Goal: Task Accomplishment & Management: Manage account settings

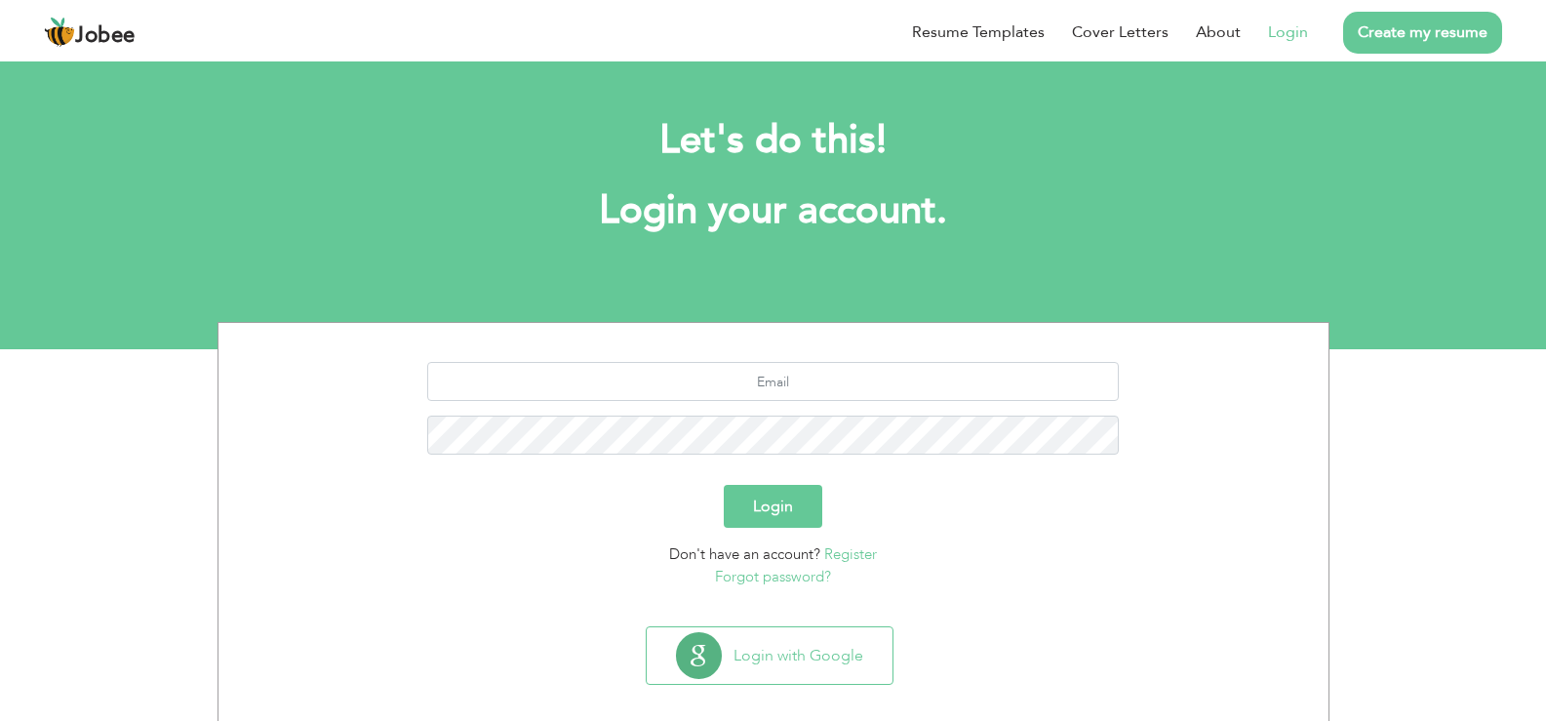
scroll to position [20, 0]
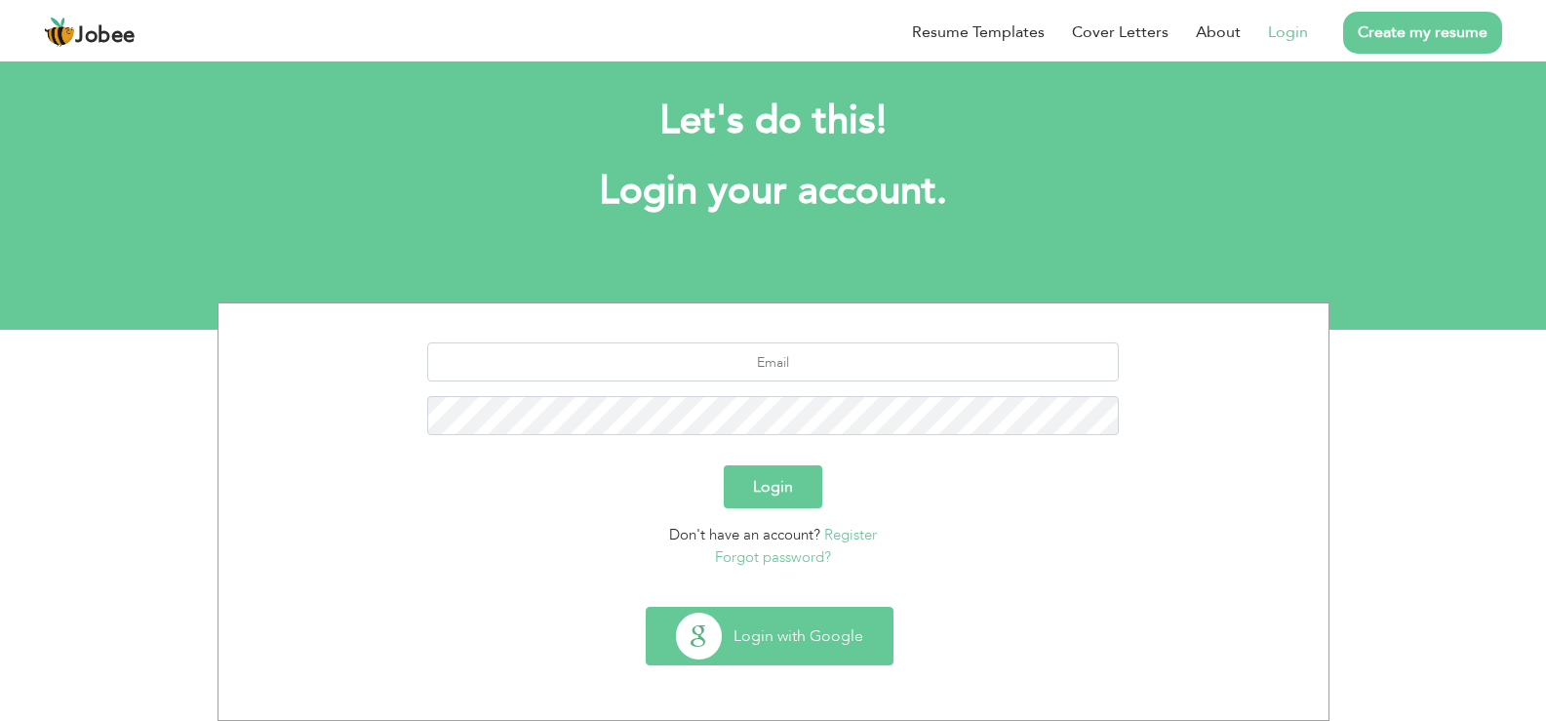
click at [768, 648] on button "Login with Google" at bounding box center [770, 636] width 246 height 57
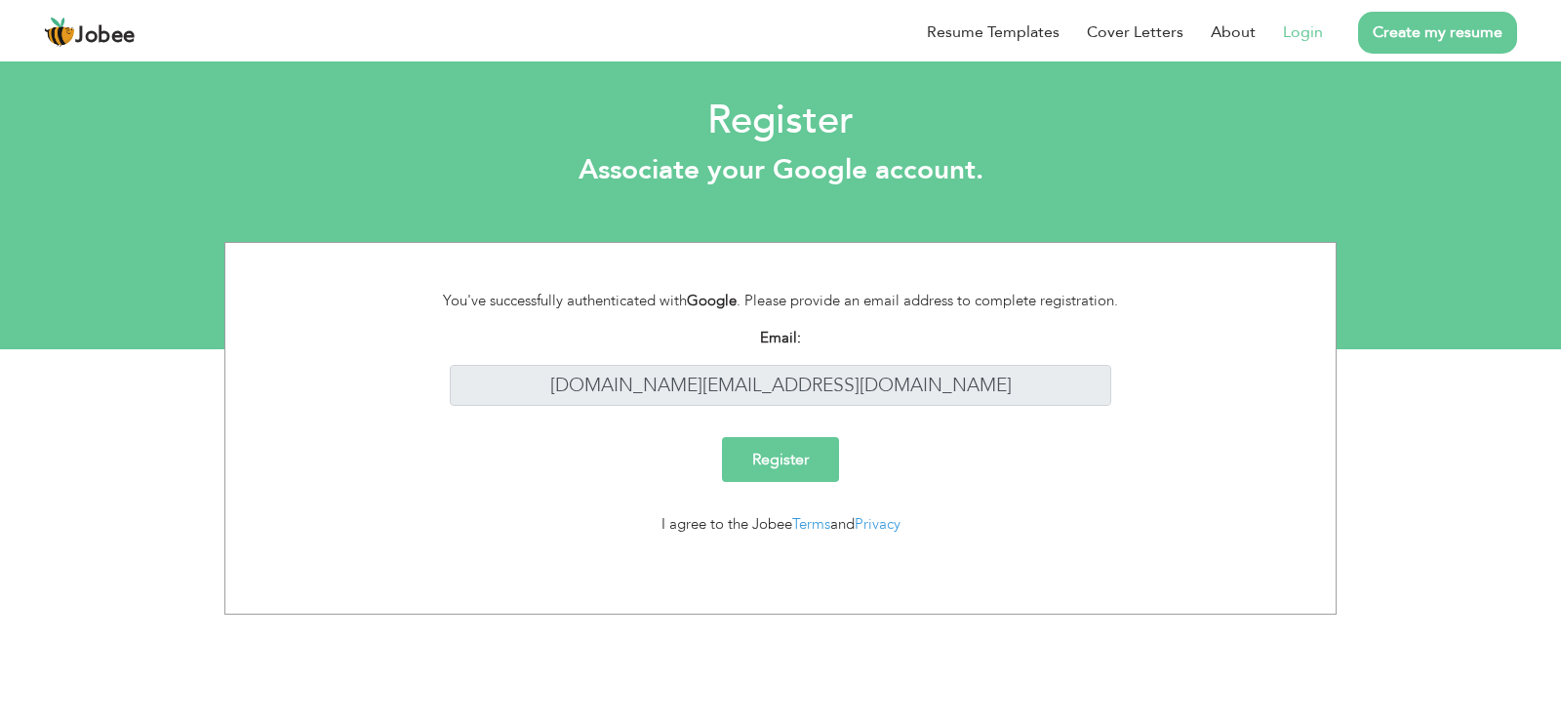
click at [621, 519] on div "I agree to the Jobee Terms and Privacy" at bounding box center [780, 524] width 721 height 22
click at [781, 459] on input "Register" at bounding box center [780, 459] width 117 height 45
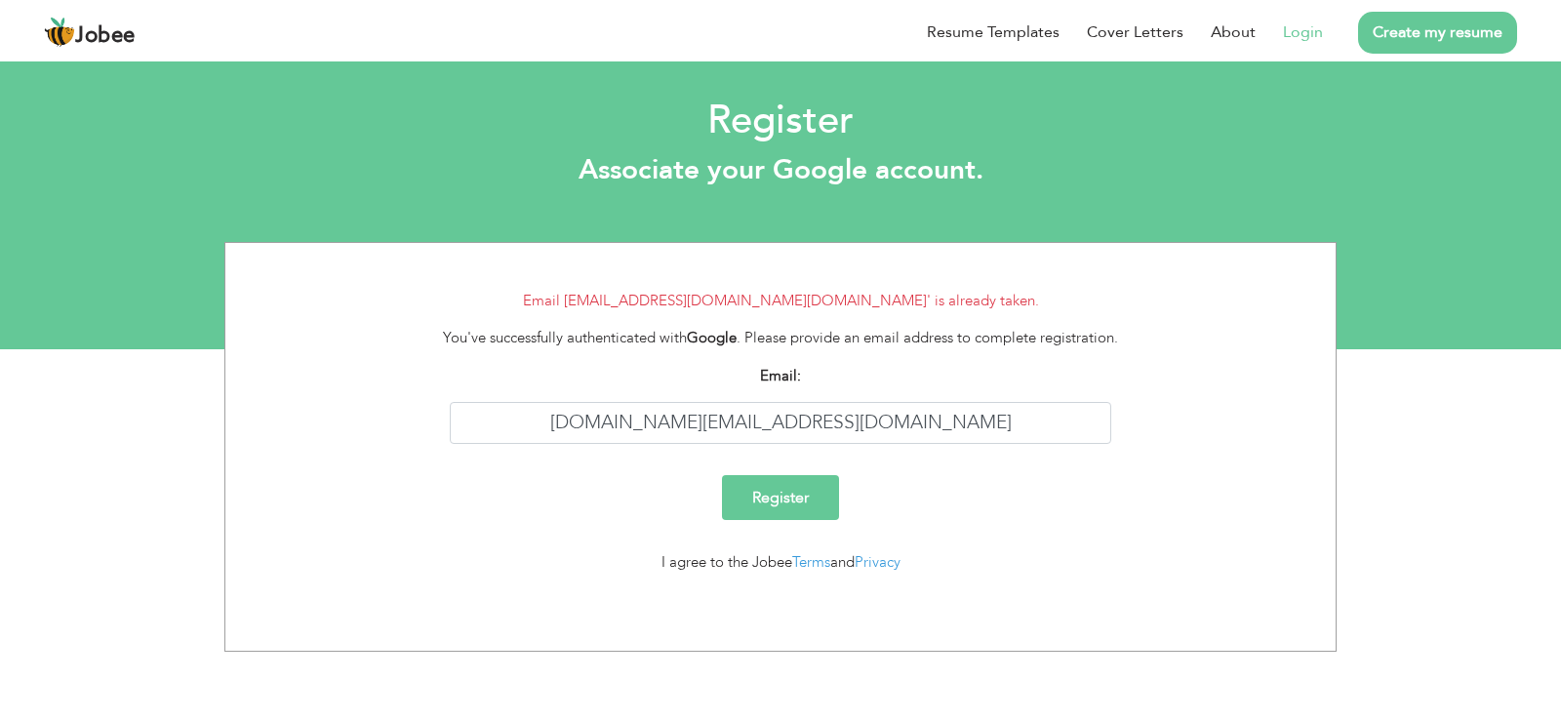
click at [808, 494] on input "Register" at bounding box center [780, 497] width 117 height 45
click at [1288, 35] on link "Login" at bounding box center [1303, 31] width 40 height 23
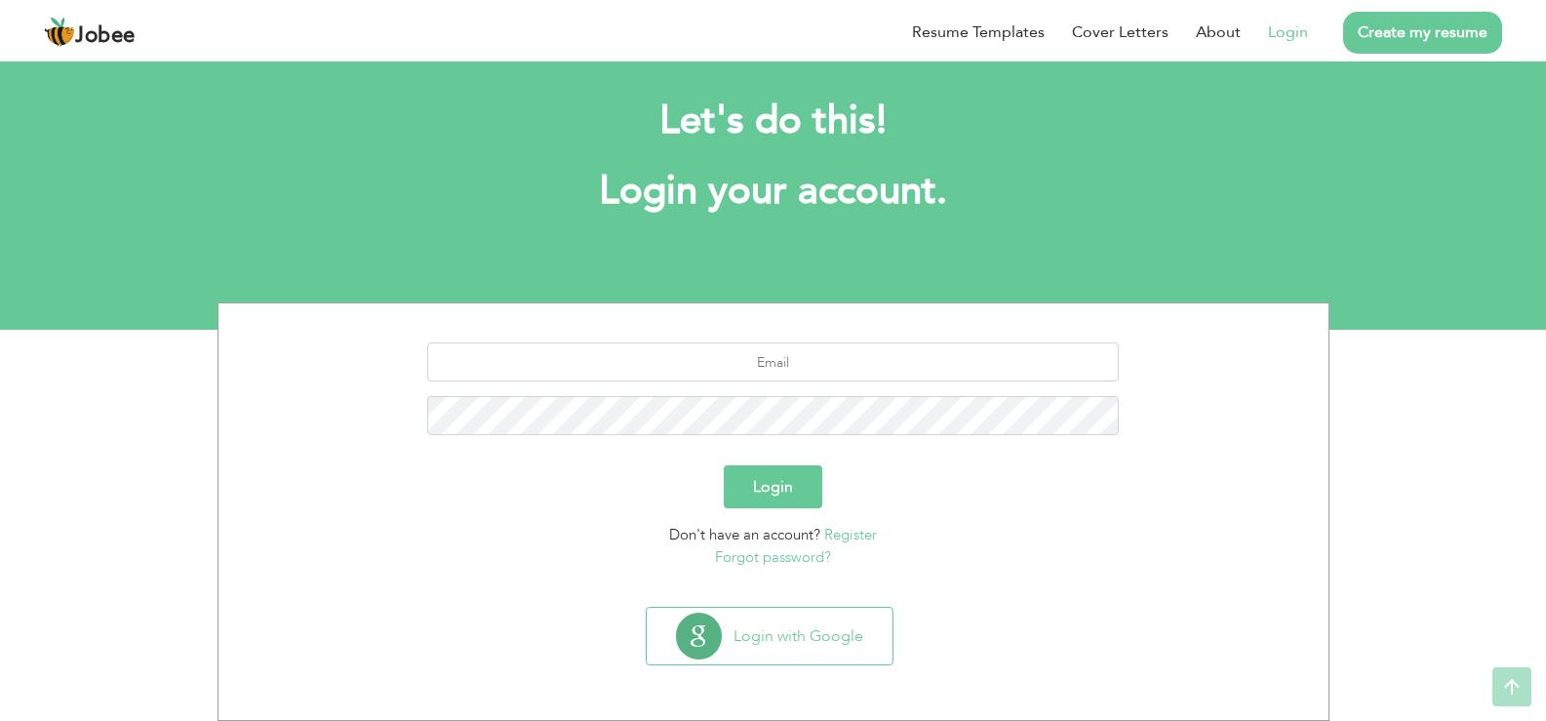
scroll to position [20, 0]
click at [811, 361] on input "text" at bounding box center [773, 361] width 692 height 39
type input "[DOMAIN_NAME][EMAIL_ADDRESS][DOMAIN_NAME]"
click at [779, 556] on link "Forgot password?" at bounding box center [773, 557] width 116 height 20
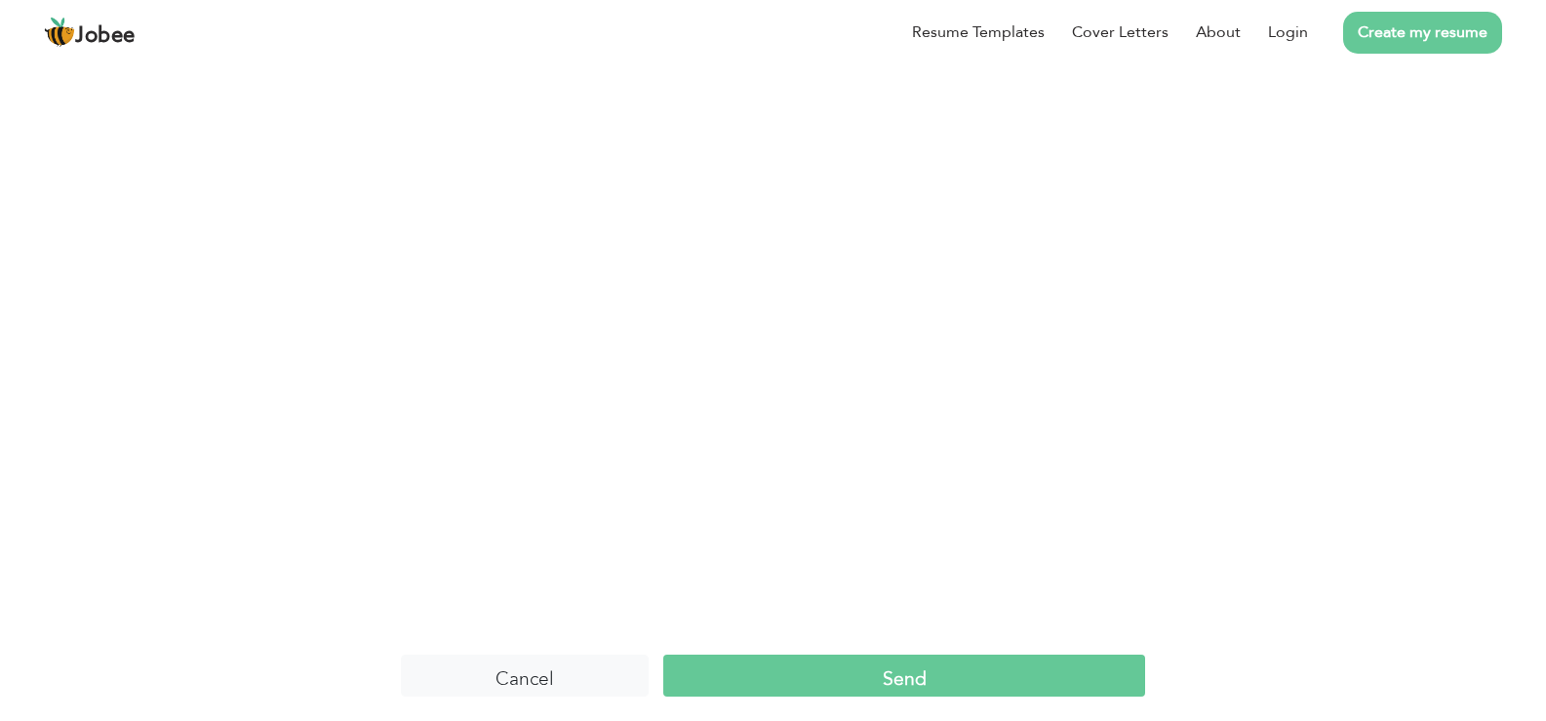
scroll to position [16, 0]
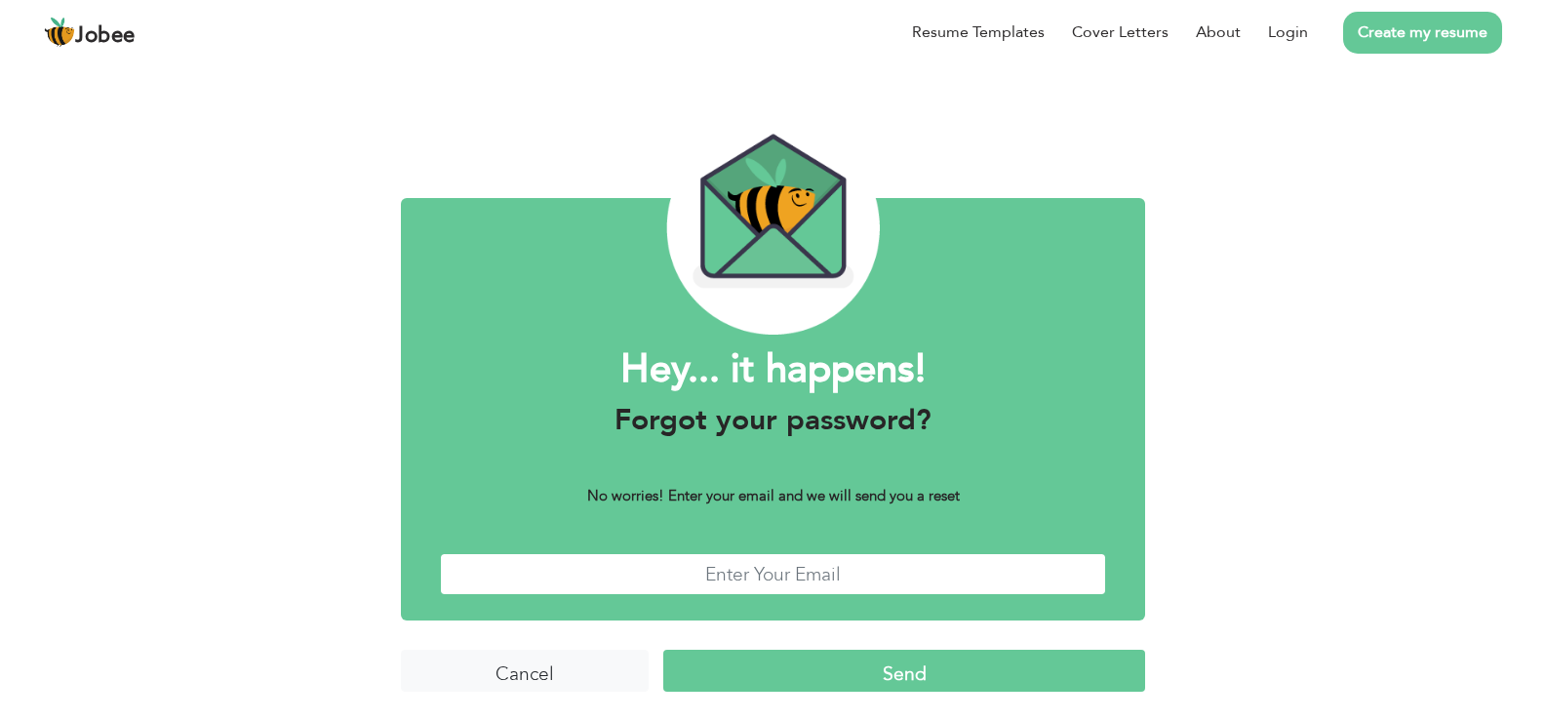
click at [754, 568] on input "text" at bounding box center [773, 574] width 666 height 42
type input "[DOMAIN_NAME][EMAIL_ADDRESS][DOMAIN_NAME]"
click at [878, 661] on input "Send" at bounding box center [903, 671] width 481 height 42
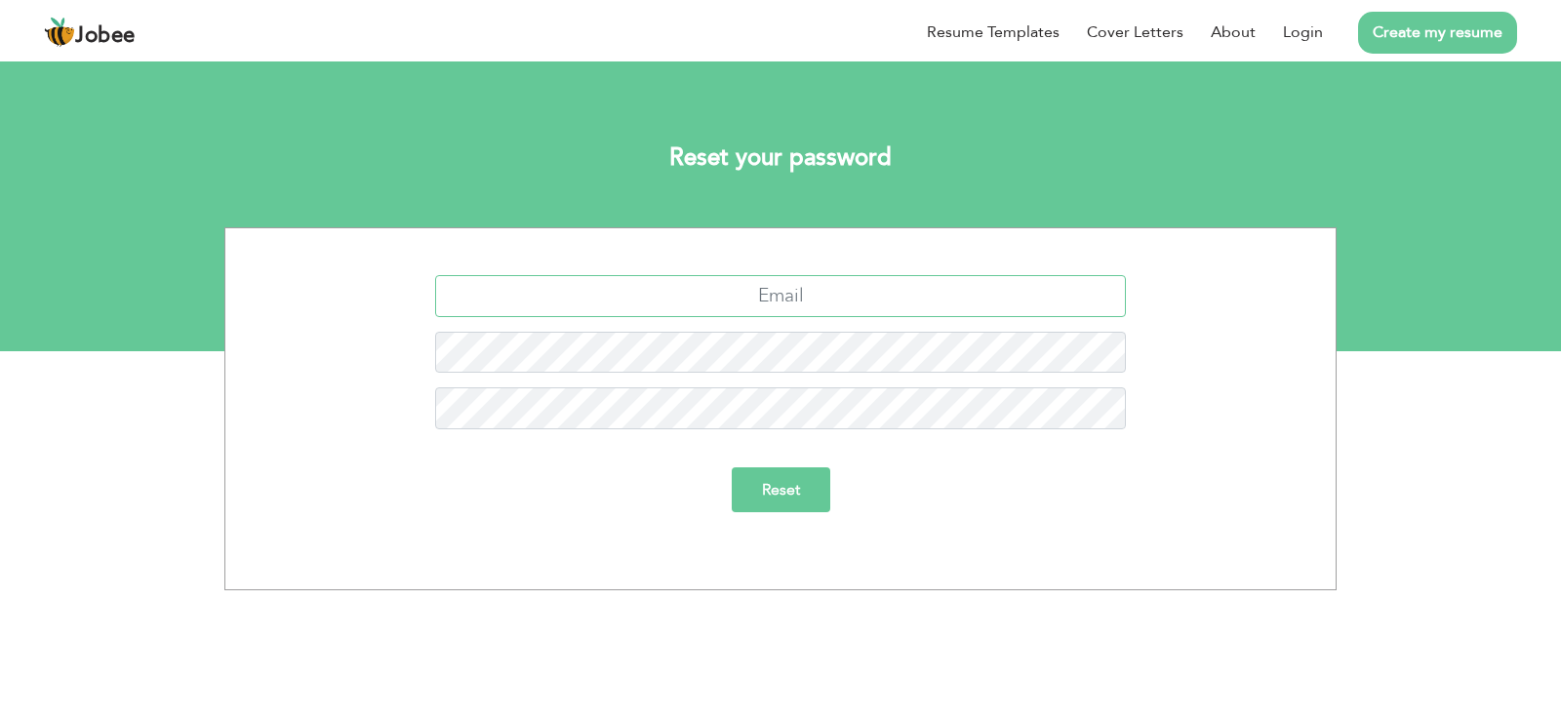
click at [686, 298] on input "text" at bounding box center [781, 296] width 692 height 42
type input "[DOMAIN_NAME][EMAIL_ADDRESS][DOMAIN_NAME]"
click at [772, 386] on div at bounding box center [780, 360] width 1081 height 57
click at [776, 479] on input "Reset" at bounding box center [781, 489] width 99 height 45
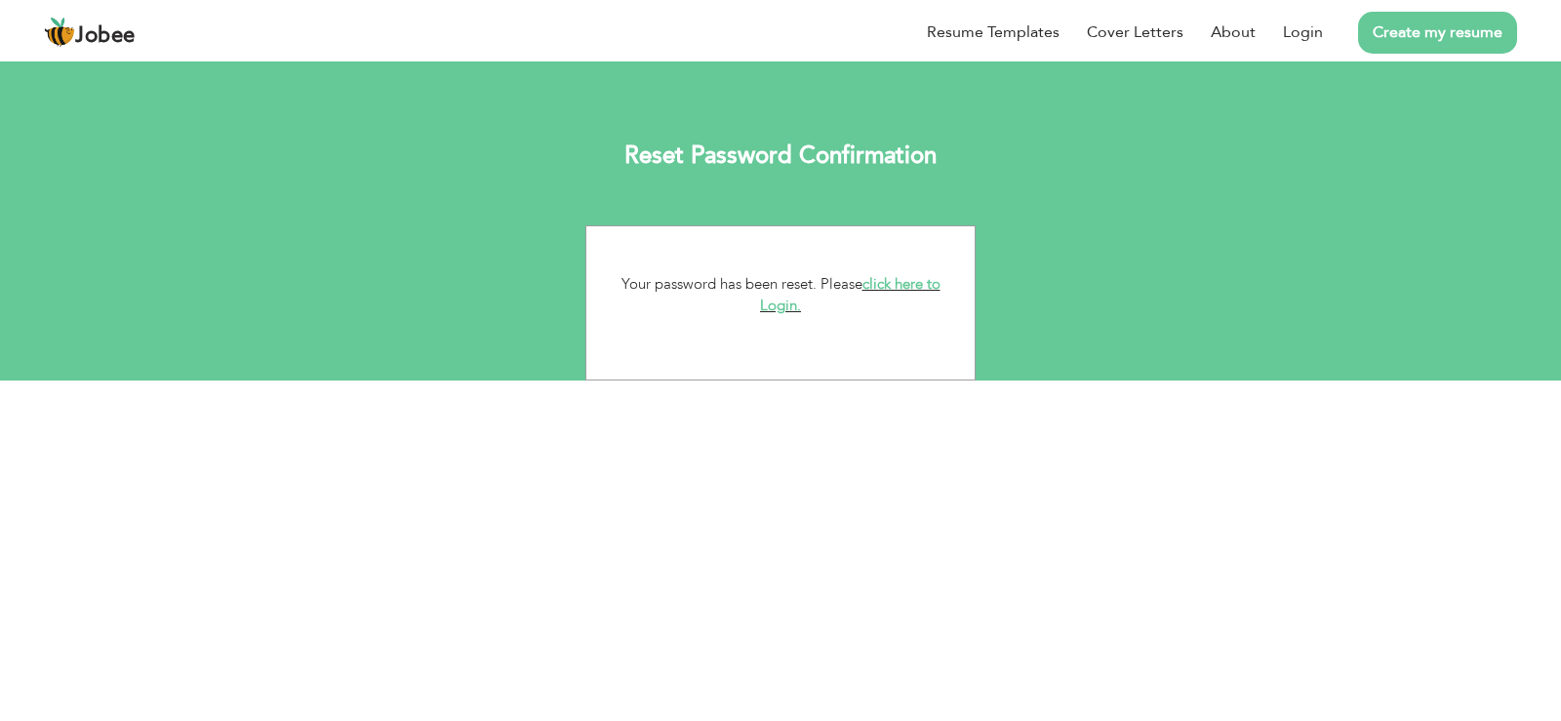
click at [905, 280] on link "click here to Login." at bounding box center [850, 295] width 180 height 42
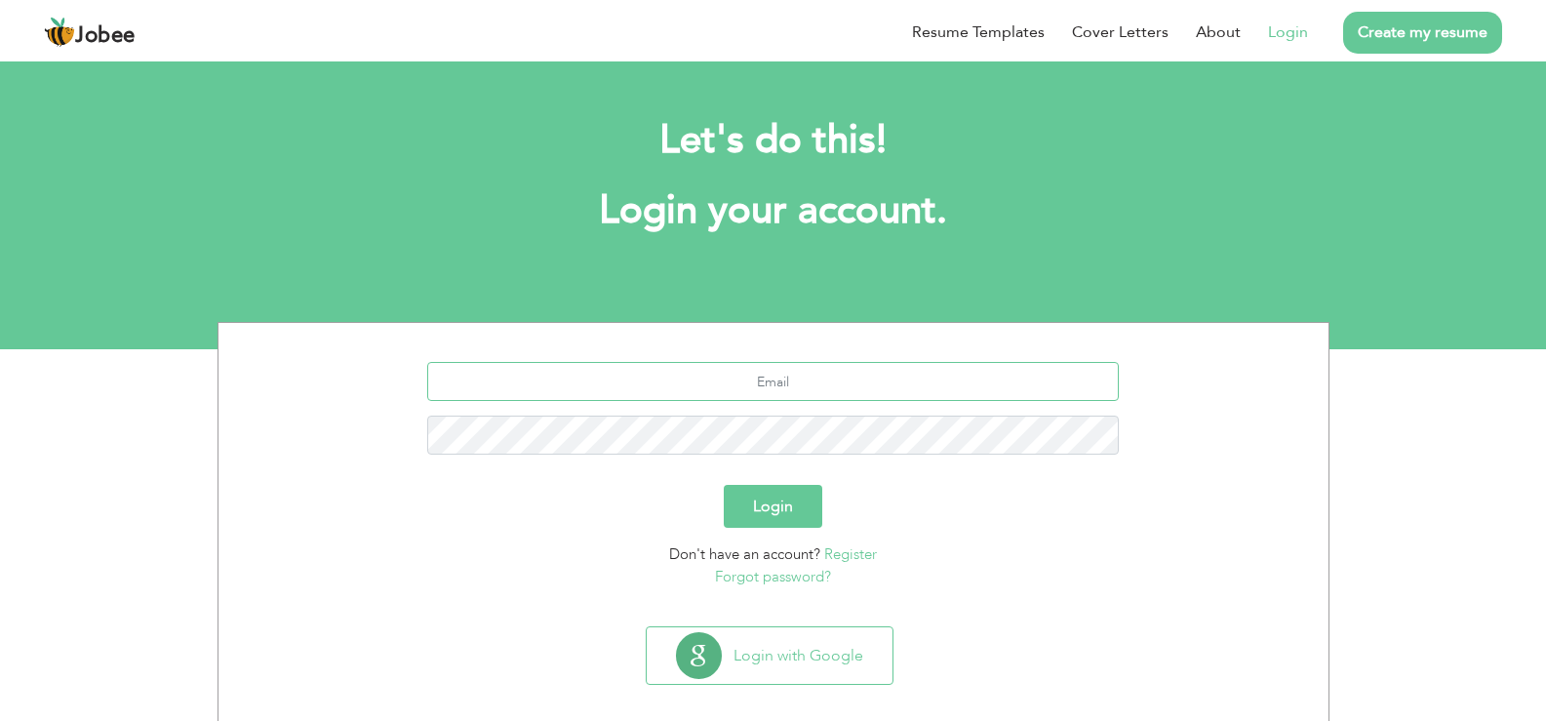
click at [804, 380] on input "text" at bounding box center [773, 381] width 692 height 39
type input "[DOMAIN_NAME][EMAIL_ADDRESS][DOMAIN_NAME]"
click at [803, 502] on button "Login" at bounding box center [773, 506] width 99 height 43
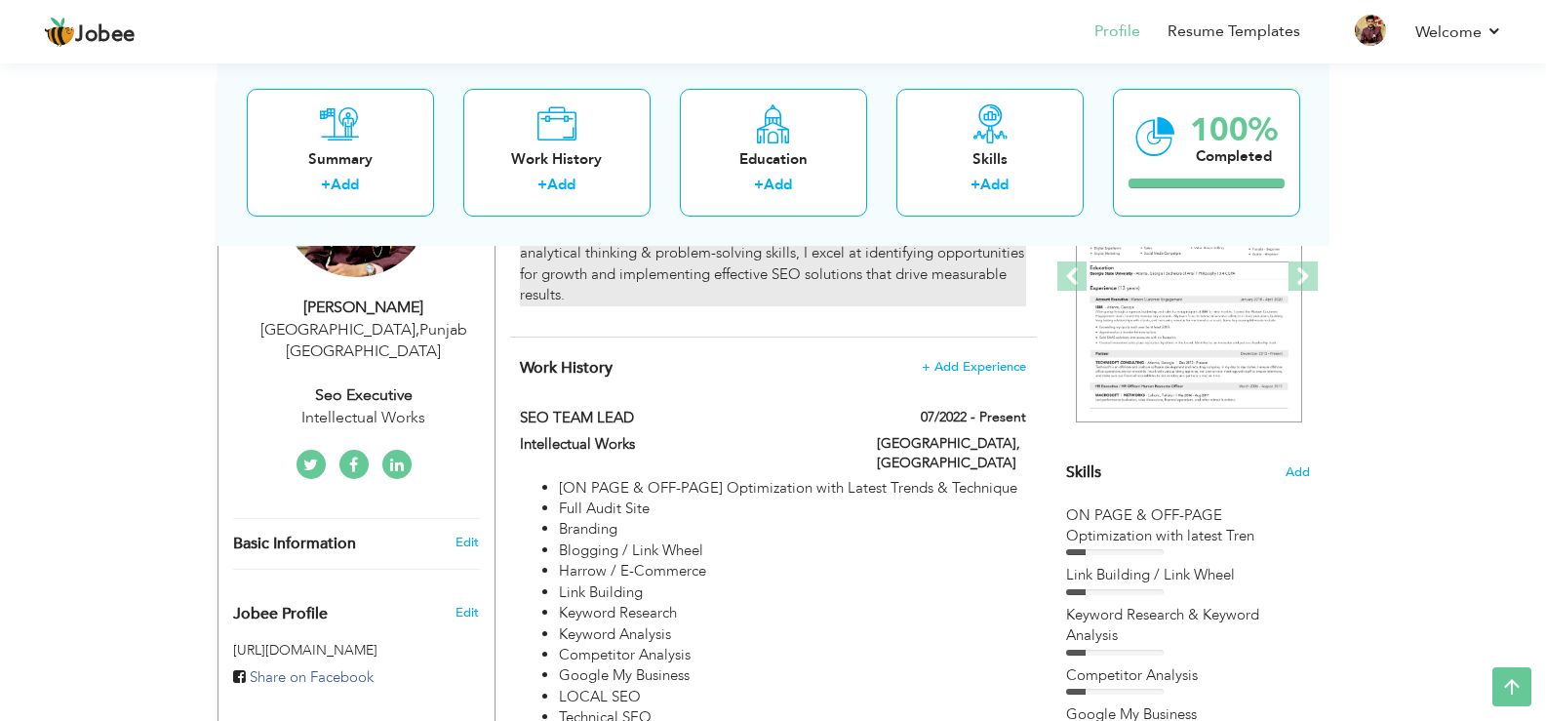
scroll to position [293, 0]
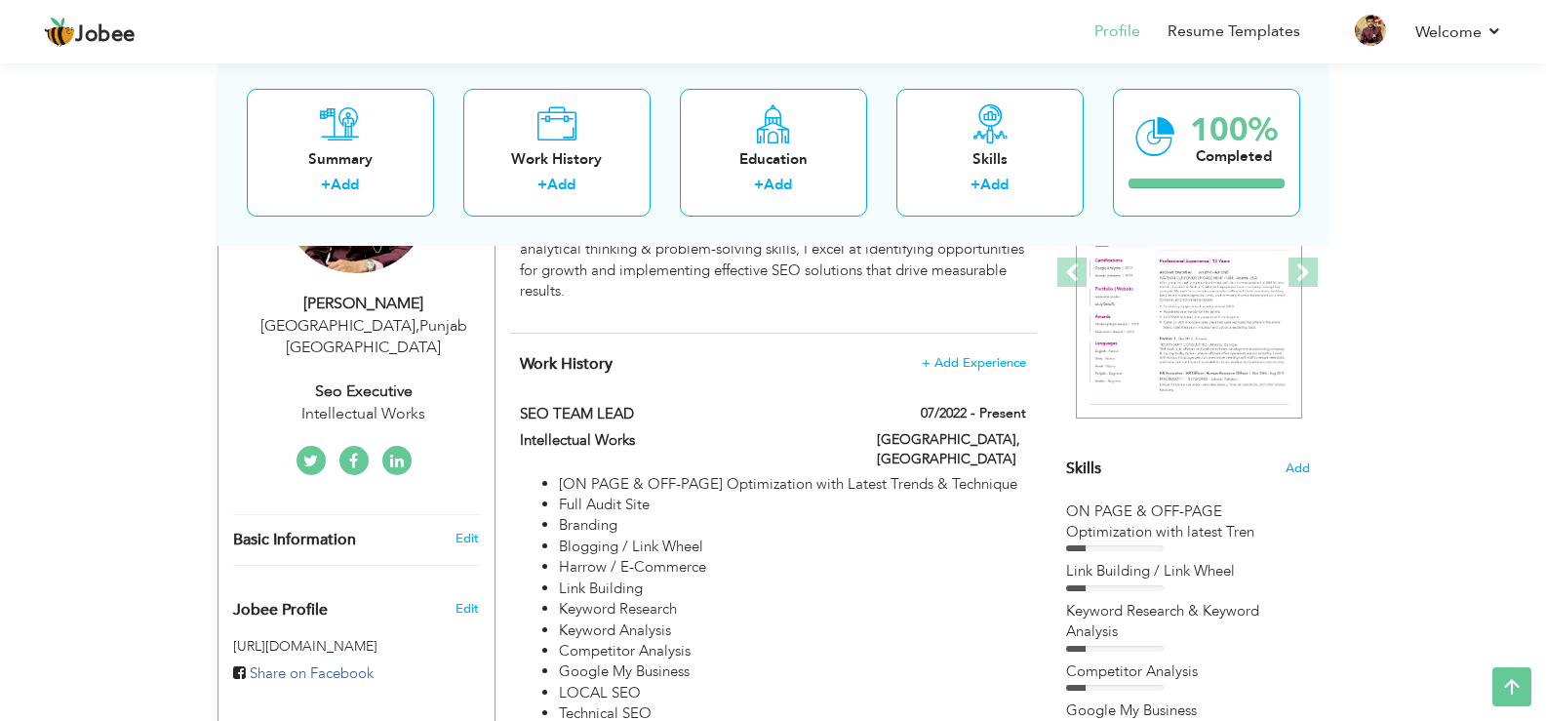
drag, startPoint x: 0, startPoint y: 522, endPoint x: 361, endPoint y: 483, distance: 363.1
drag, startPoint x: 0, startPoint y: 27, endPoint x: 0, endPoint y: 525, distance: 497.5
drag, startPoint x: 0, startPoint y: 525, endPoint x: 751, endPoint y: 318, distance: 779.1
click at [751, 318] on div "Summary Edit I am a highly driven and results-oriented SEO expert with 5 Years …" at bounding box center [773, 204] width 527 height 257
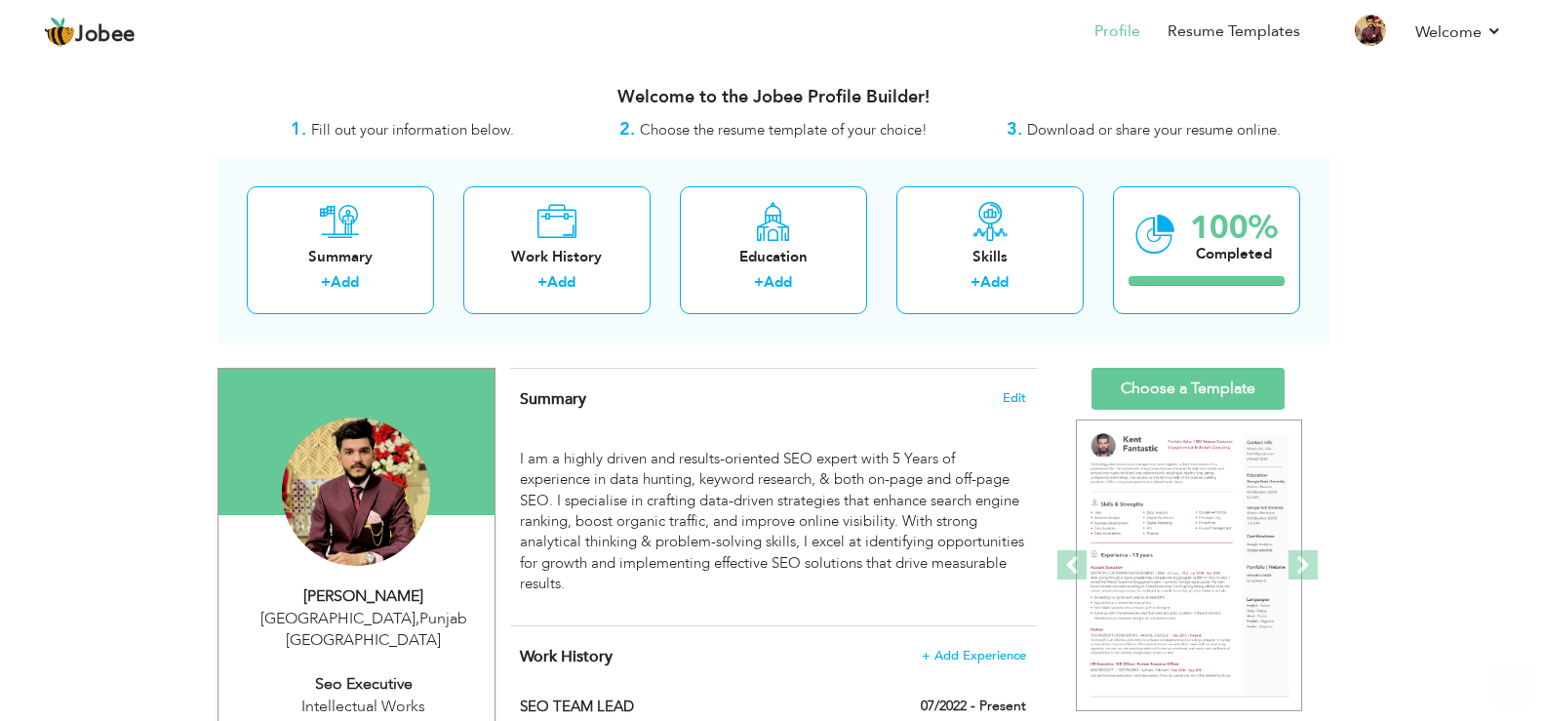
scroll to position [195, 0]
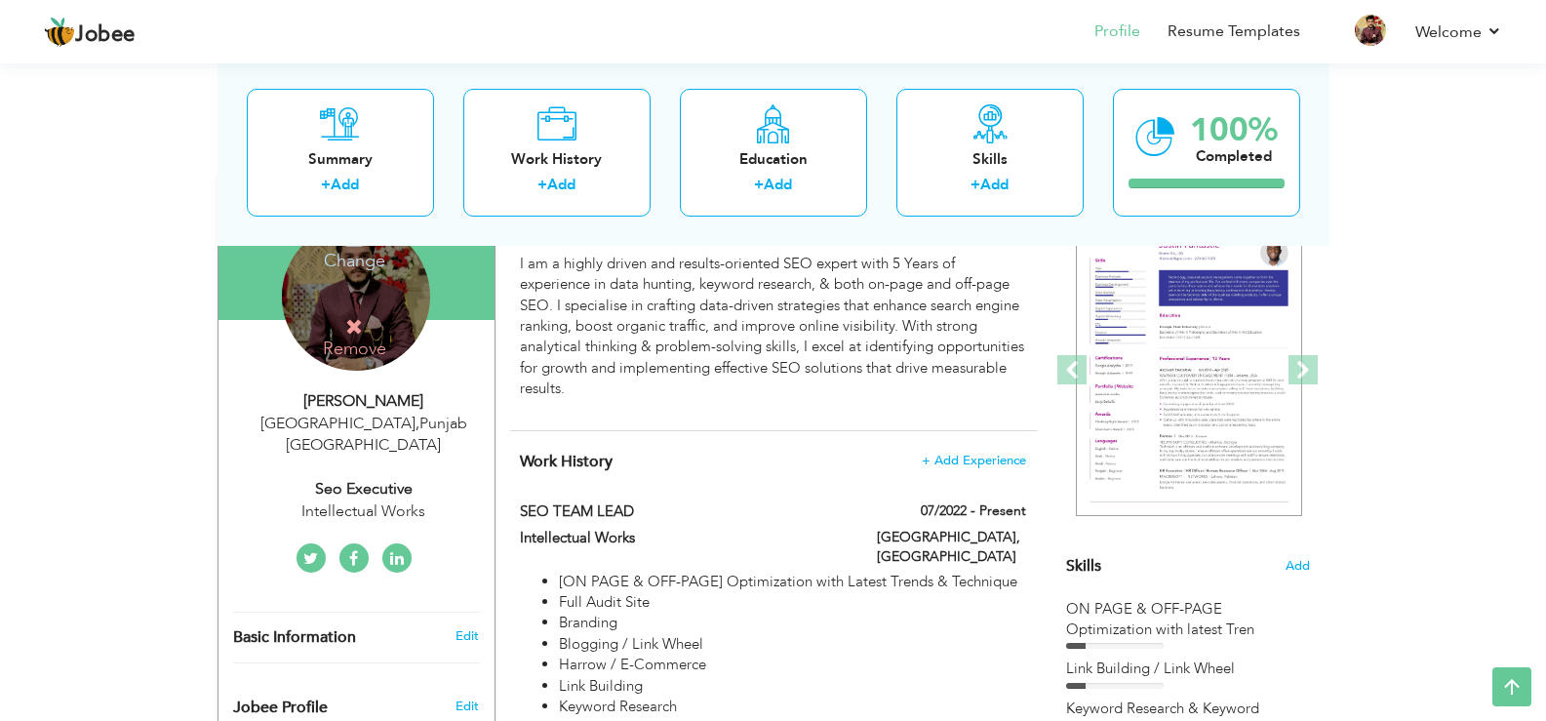
click at [389, 326] on h4 "Remove" at bounding box center [355, 338] width 140 height 42
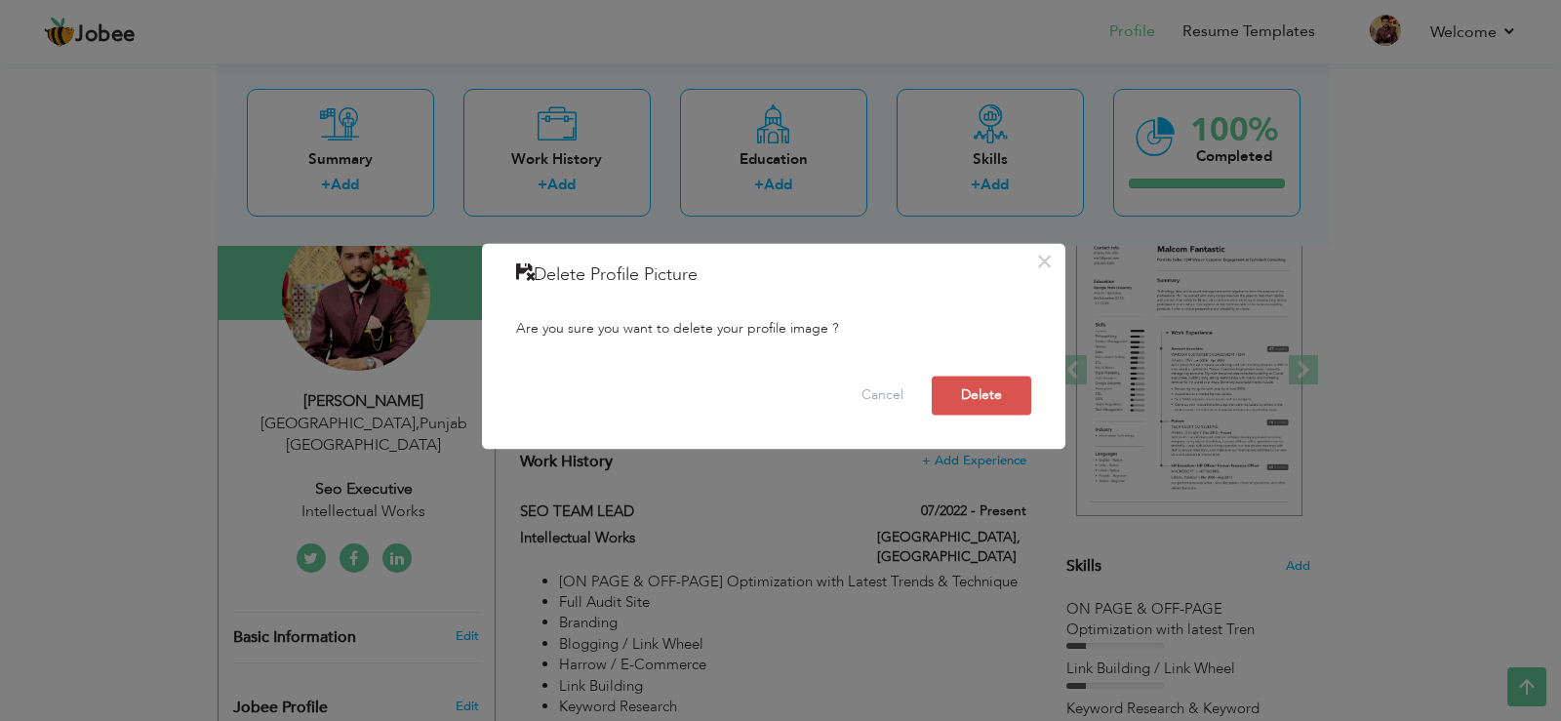
click at [123, 391] on div "× Delete Profile Picture Are you sure you want to delete your profile image ? C…" at bounding box center [780, 360] width 1561 height 721
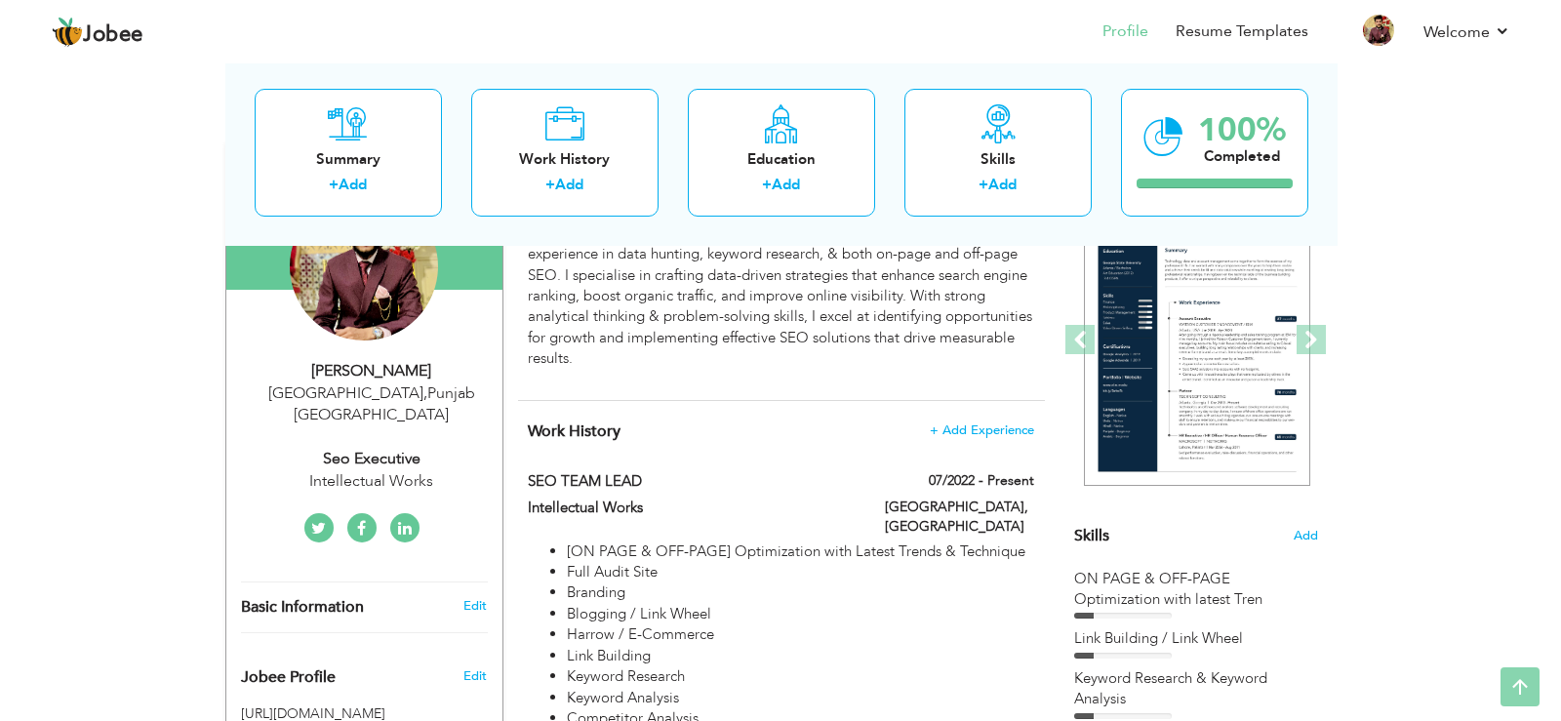
scroll to position [82, 0]
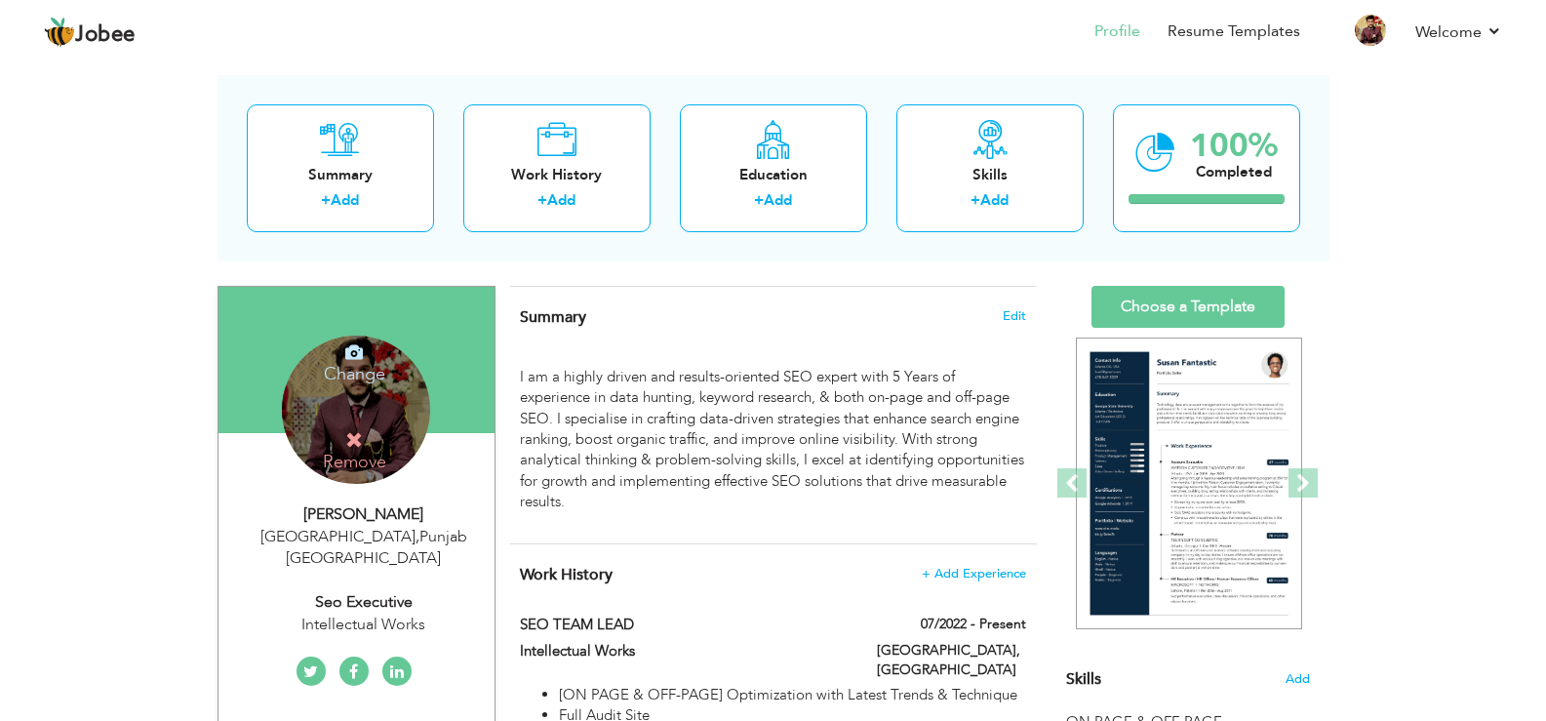
click at [397, 408] on div "Change Remove" at bounding box center [356, 410] width 148 height 148
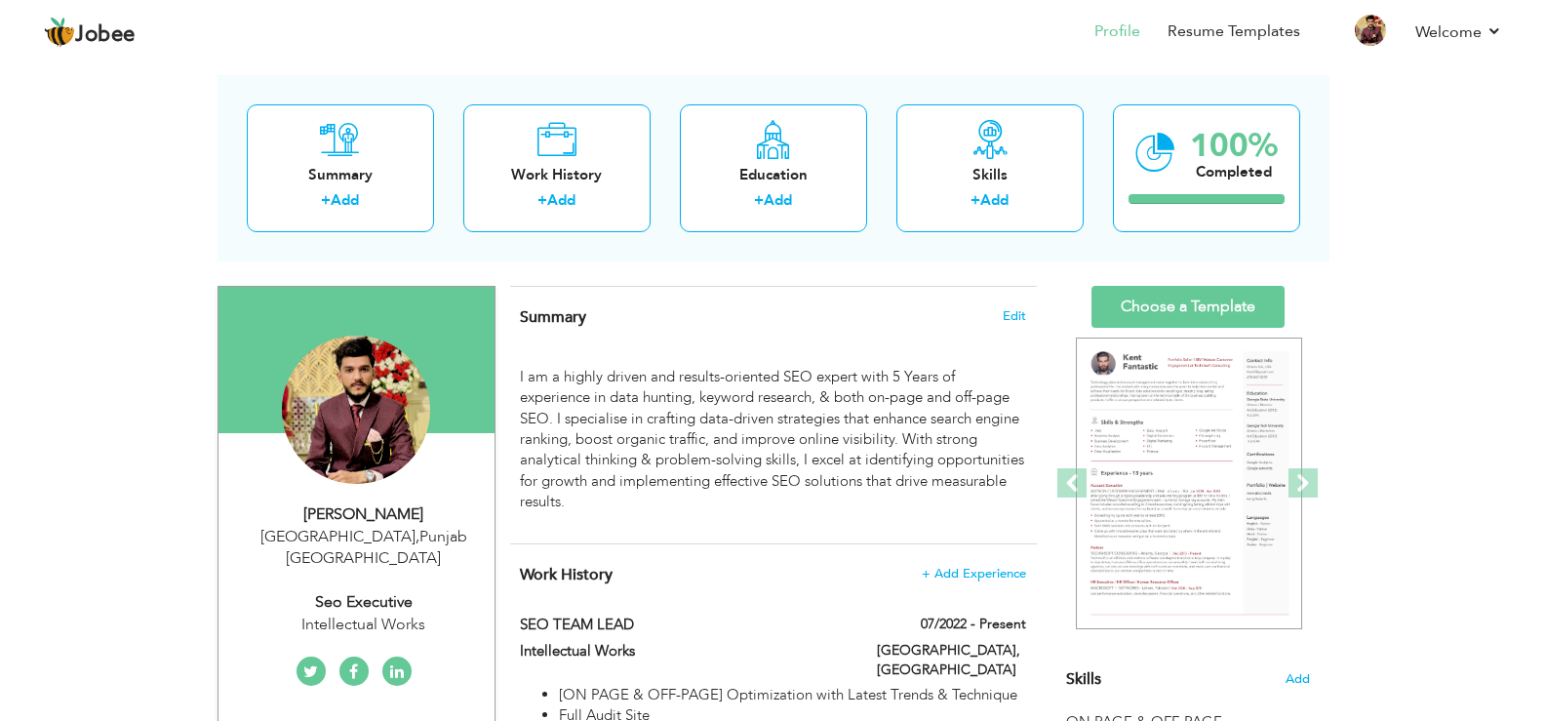
click at [412, 534] on div "[GEOGRAPHIC_DATA] , [GEOGRAPHIC_DATA] [GEOGRAPHIC_DATA]" at bounding box center [363, 548] width 261 height 45
type input "[PERSON_NAME]"
type input "Khan"
type input "03093998555"
select select "number:166"
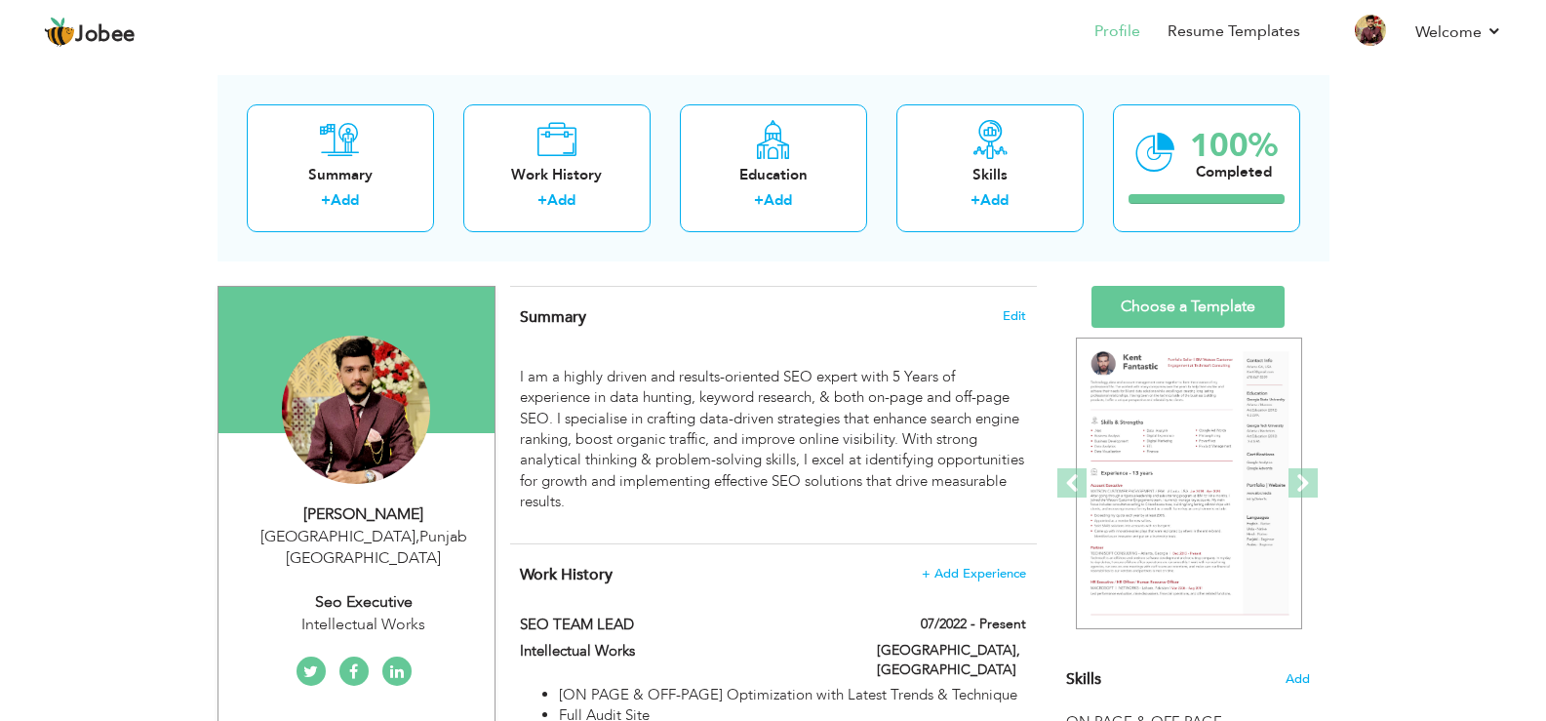
type input "[GEOGRAPHIC_DATA]"
select select "number:7"
type input "Intellectual Works"
type input "Seo Executive"
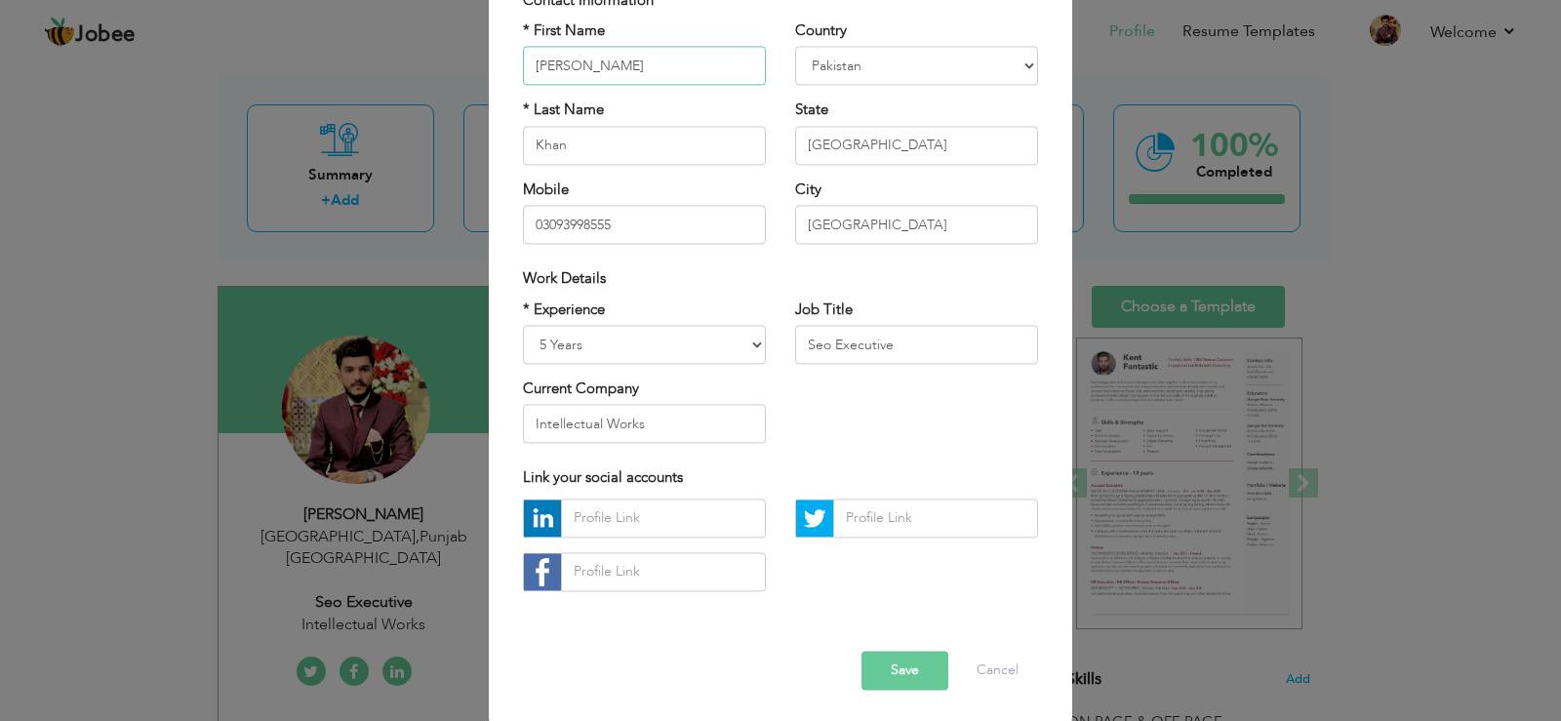
scroll to position [169, 0]
click at [606, 215] on input "03093998555" at bounding box center [644, 222] width 243 height 39
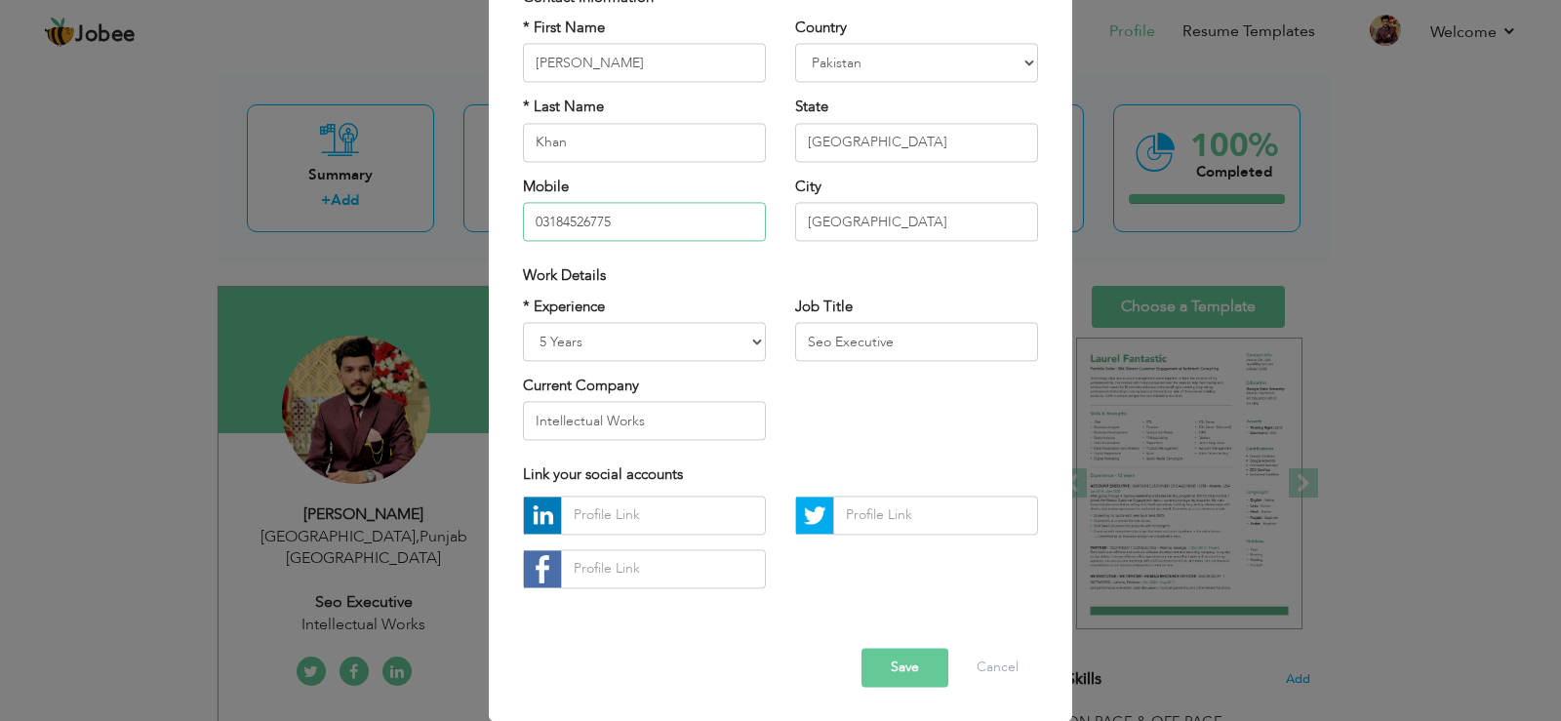
type input "03184526775"
click at [908, 660] on button "Save" at bounding box center [904, 667] width 87 height 39
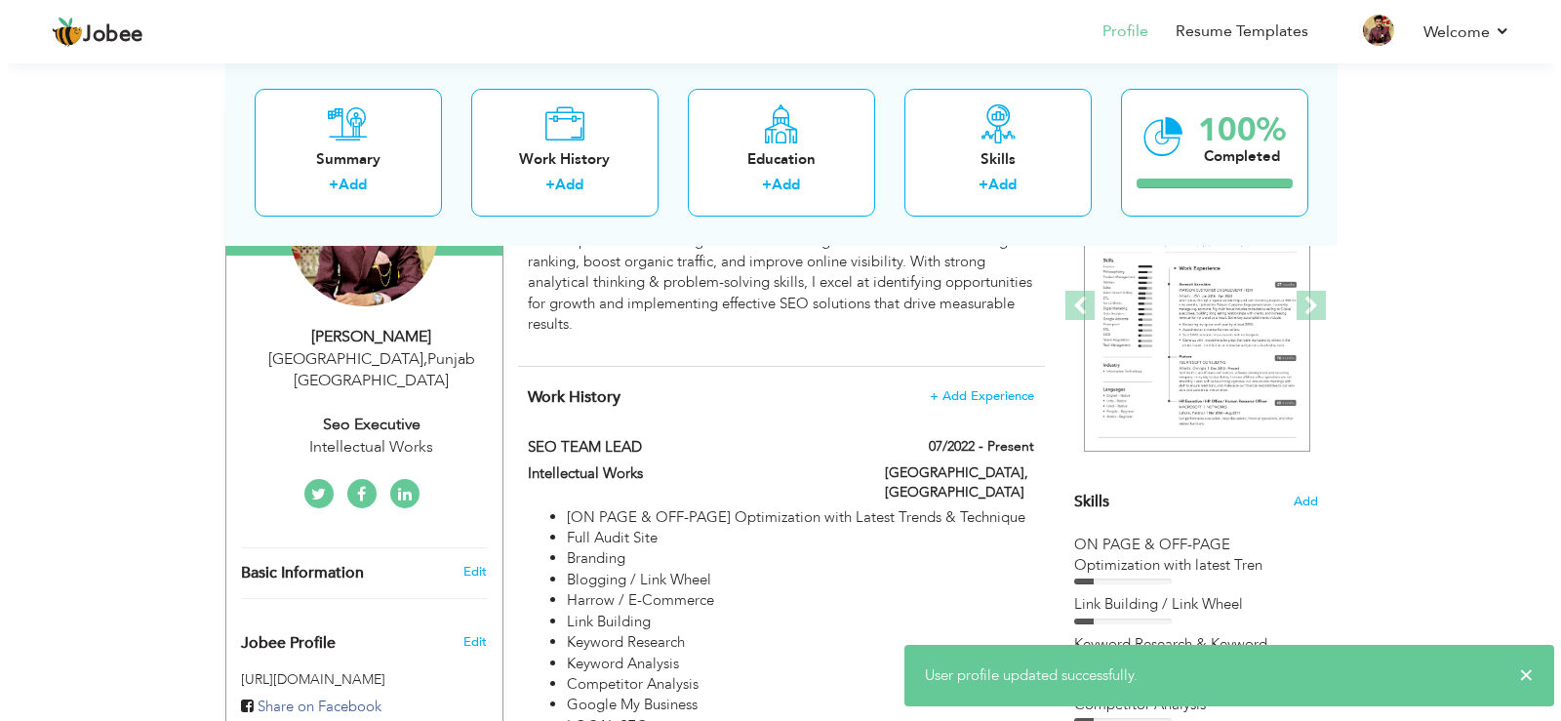
scroll to position [277, 0]
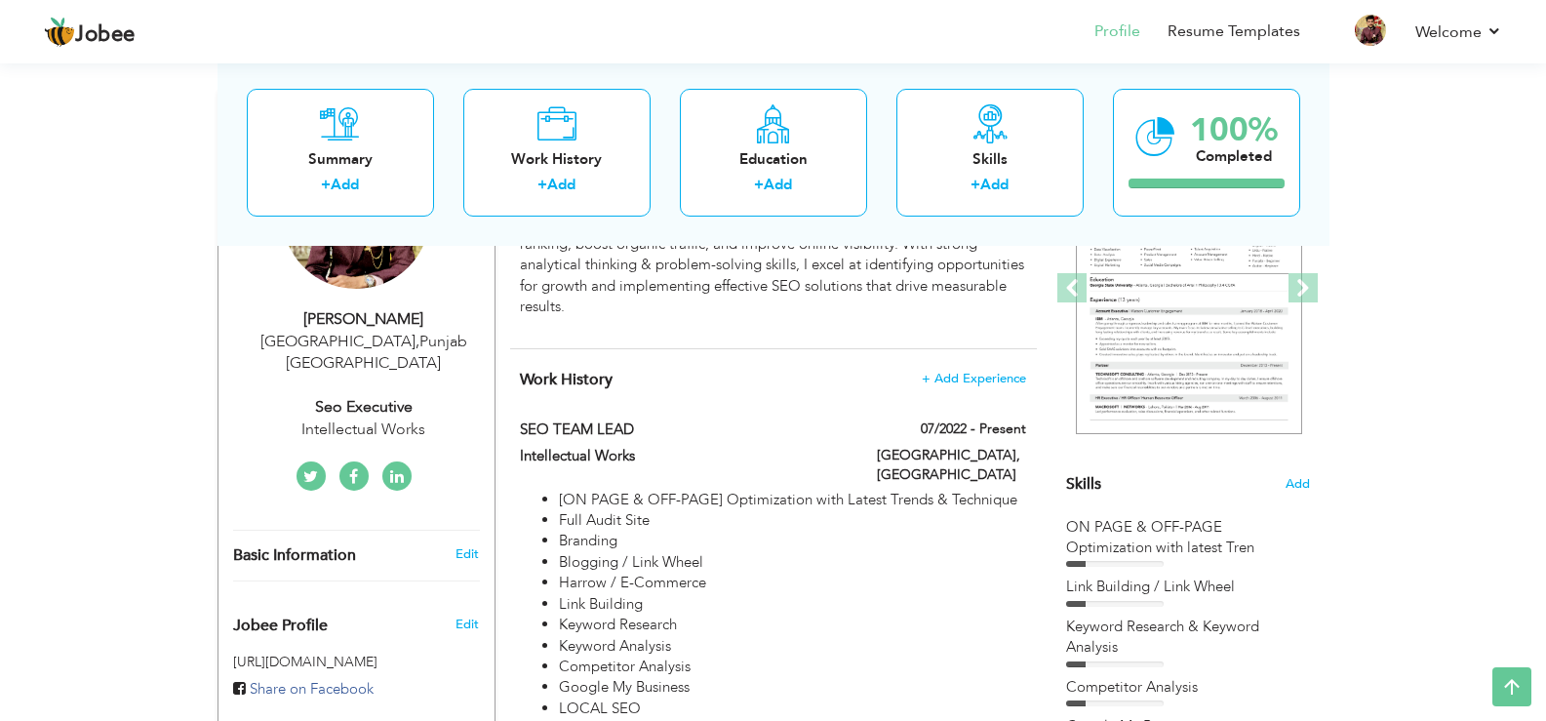
click at [355, 325] on div "[PERSON_NAME]" at bounding box center [363, 319] width 261 height 22
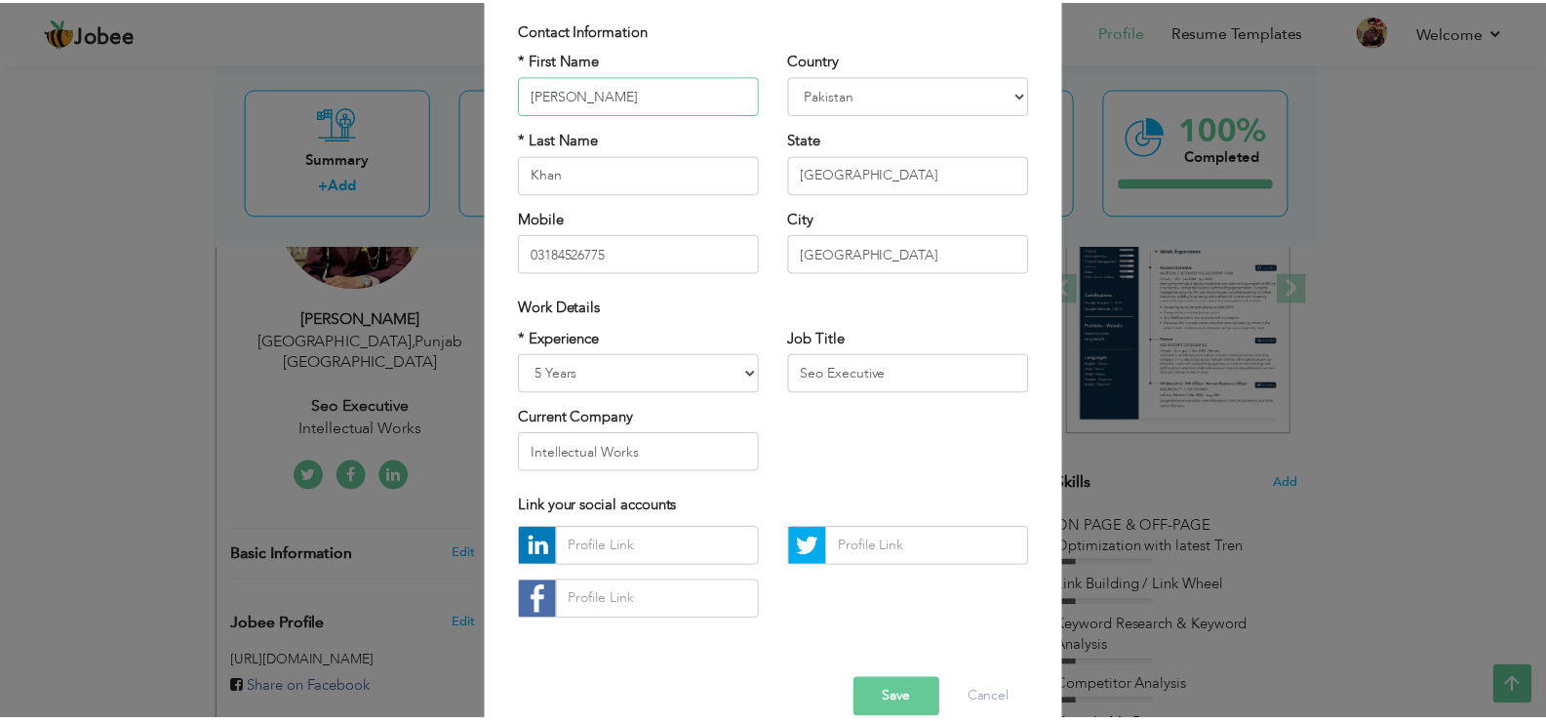
scroll to position [169, 0]
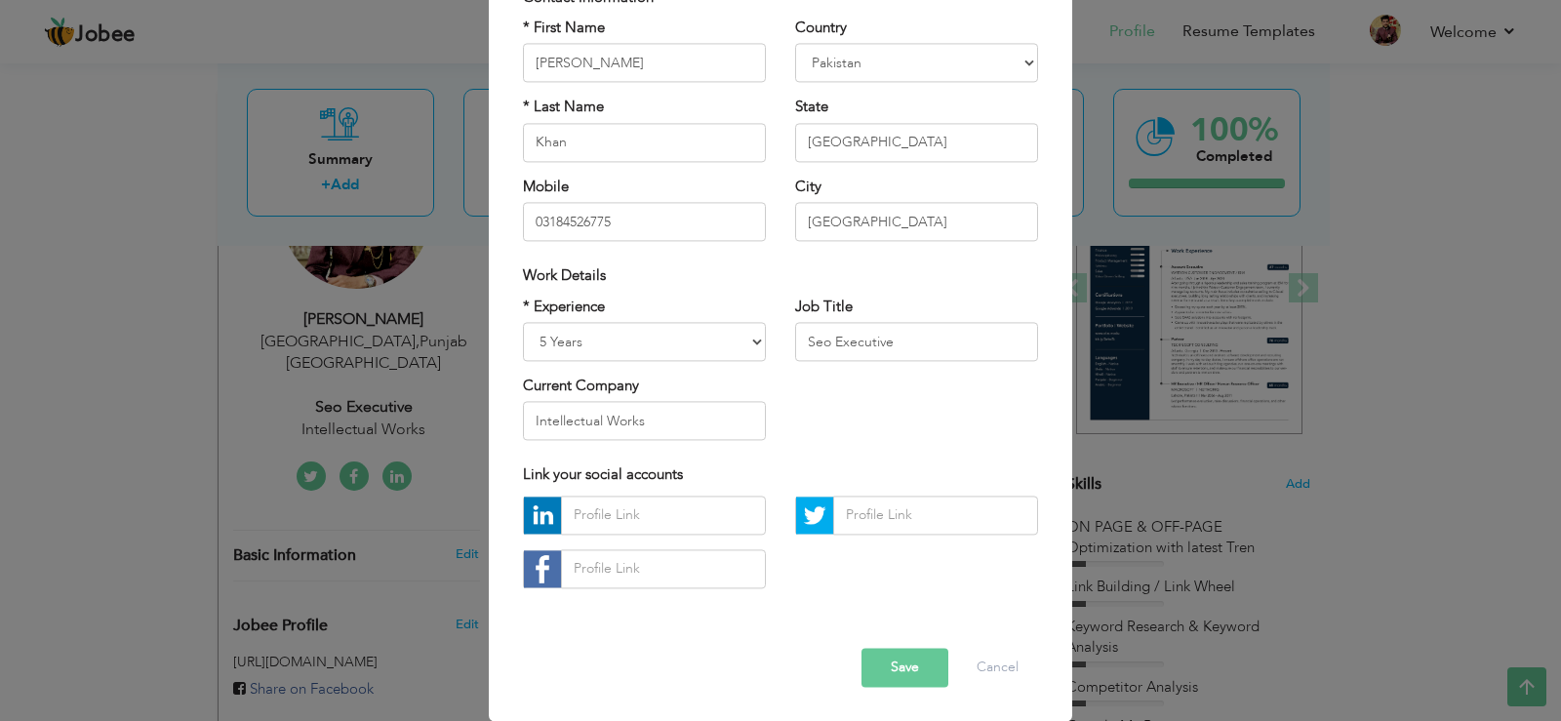
click at [908, 662] on button "Save" at bounding box center [904, 667] width 87 height 39
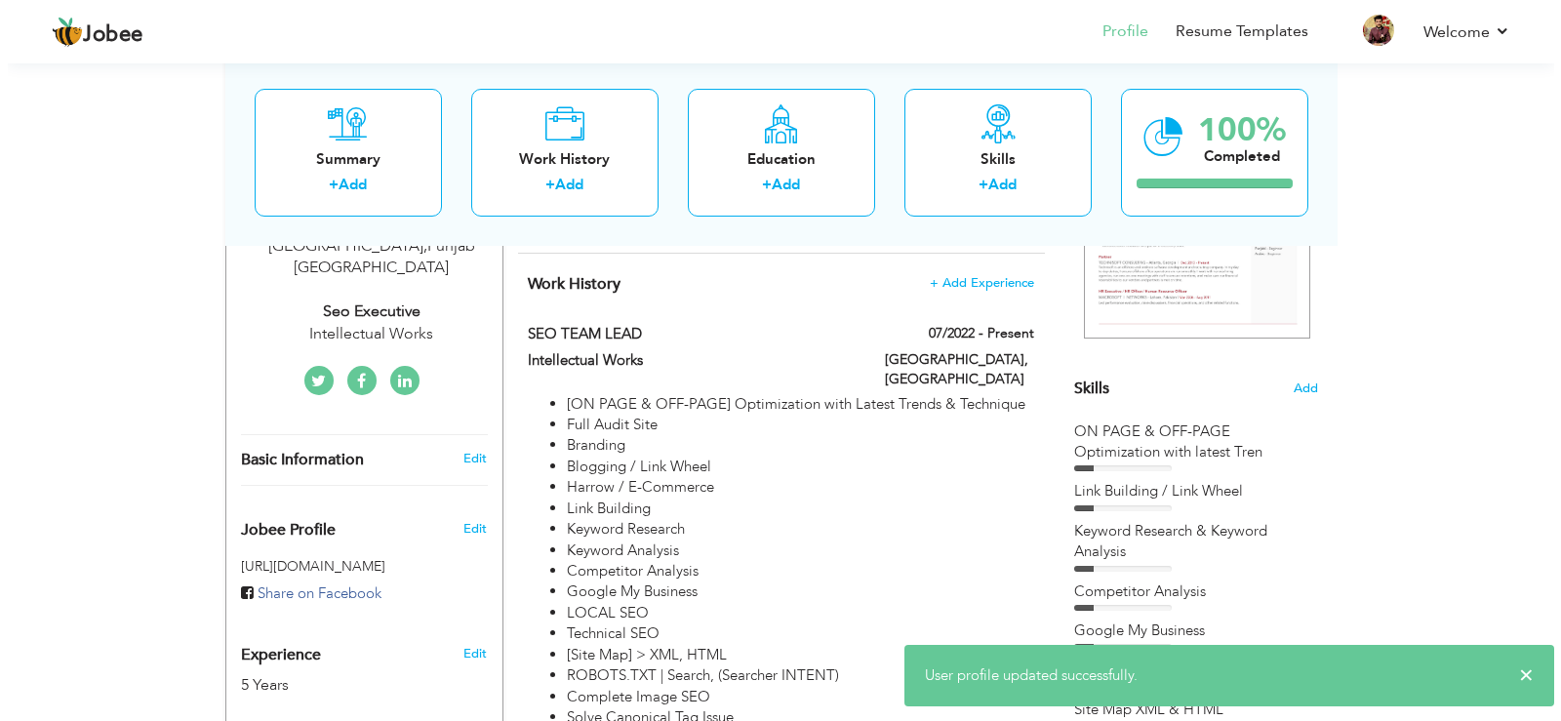
scroll to position [375, 0]
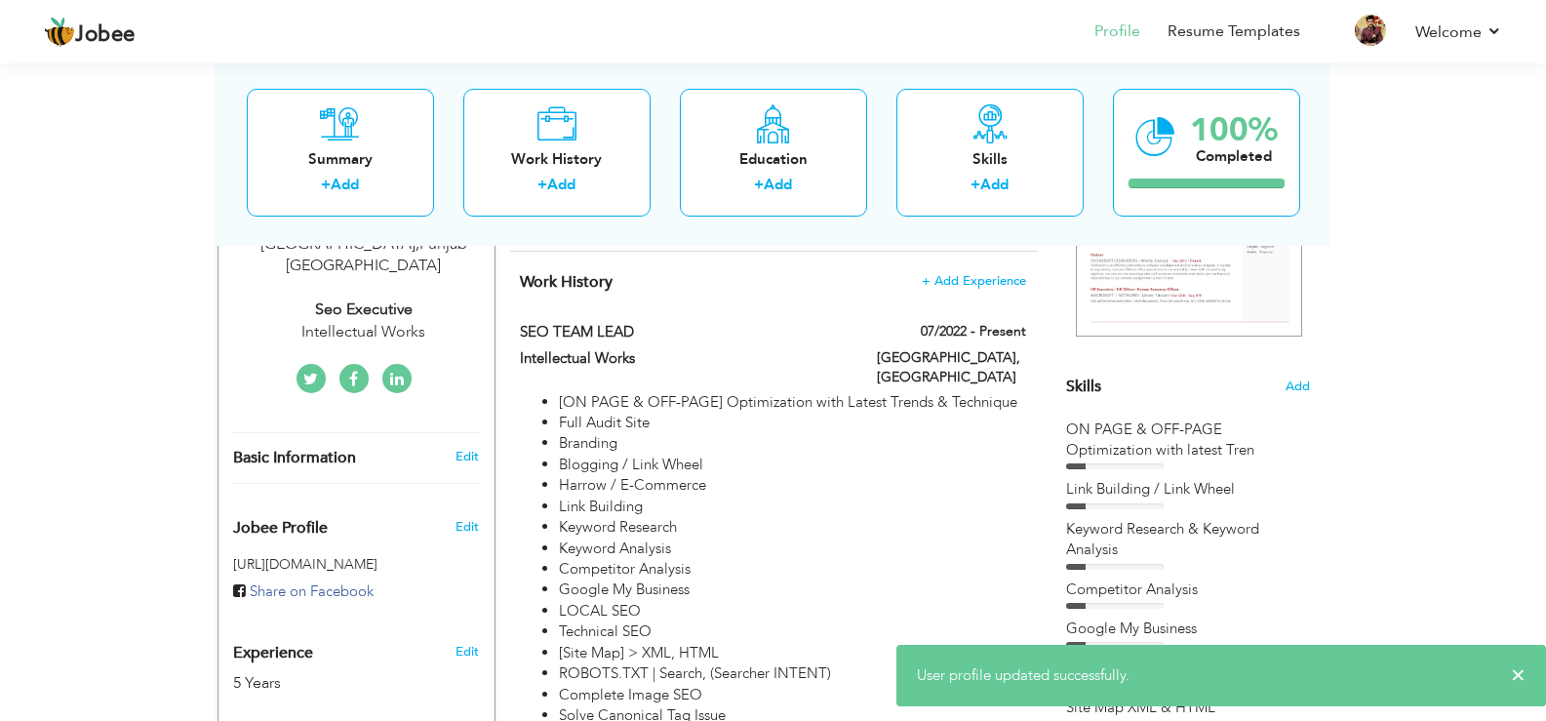
click at [328, 450] on span "Basic Information" at bounding box center [294, 459] width 123 height 18
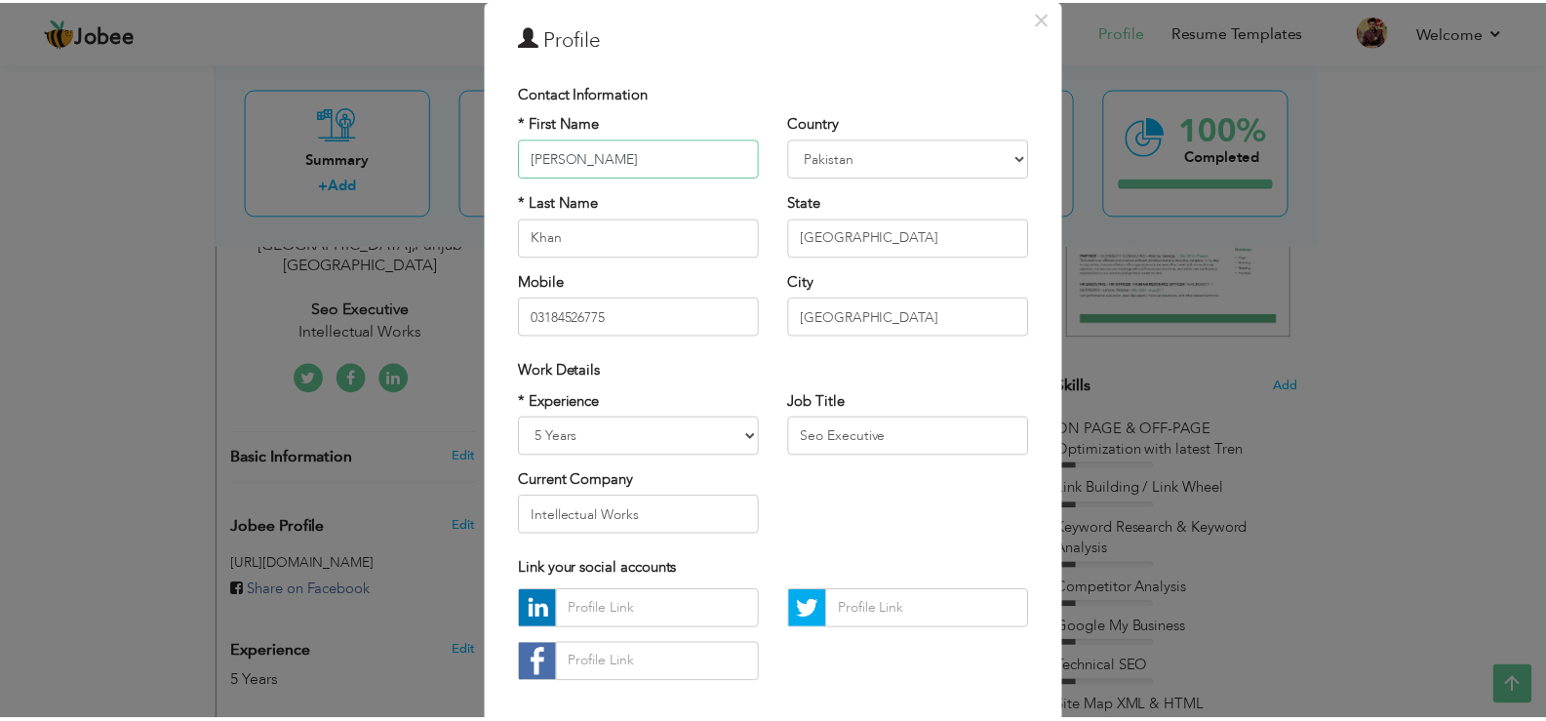
scroll to position [169, 0]
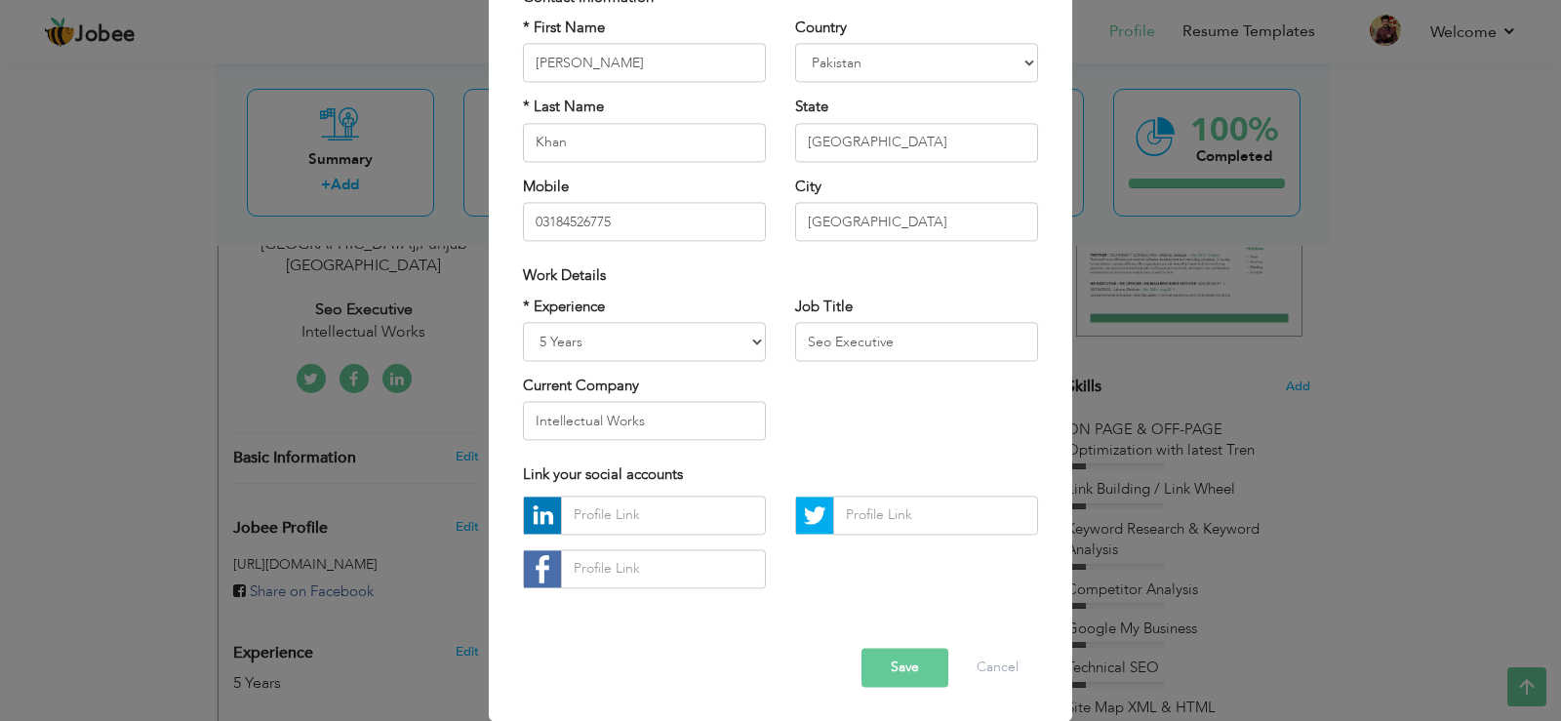
click at [887, 660] on button "Save" at bounding box center [904, 667] width 87 height 39
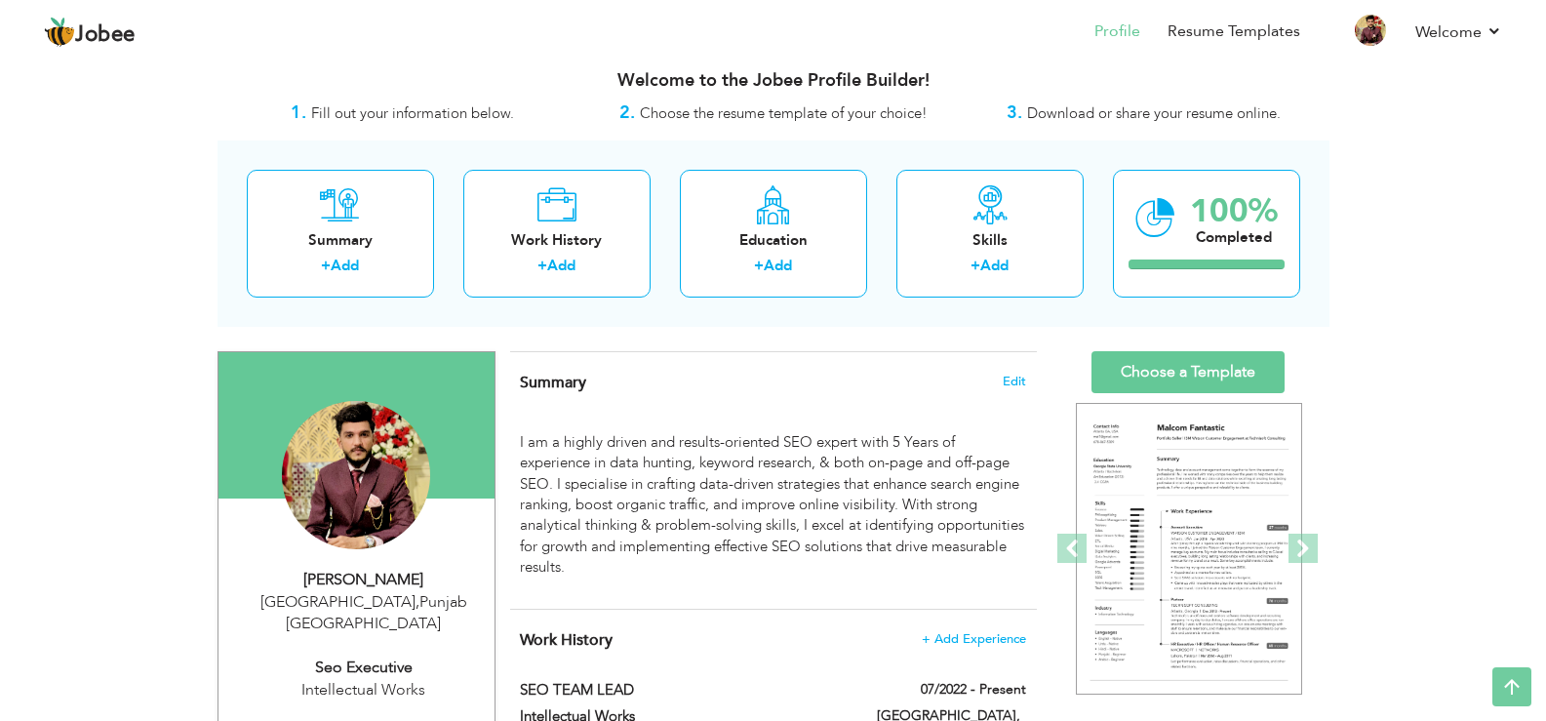
scroll to position [0, 0]
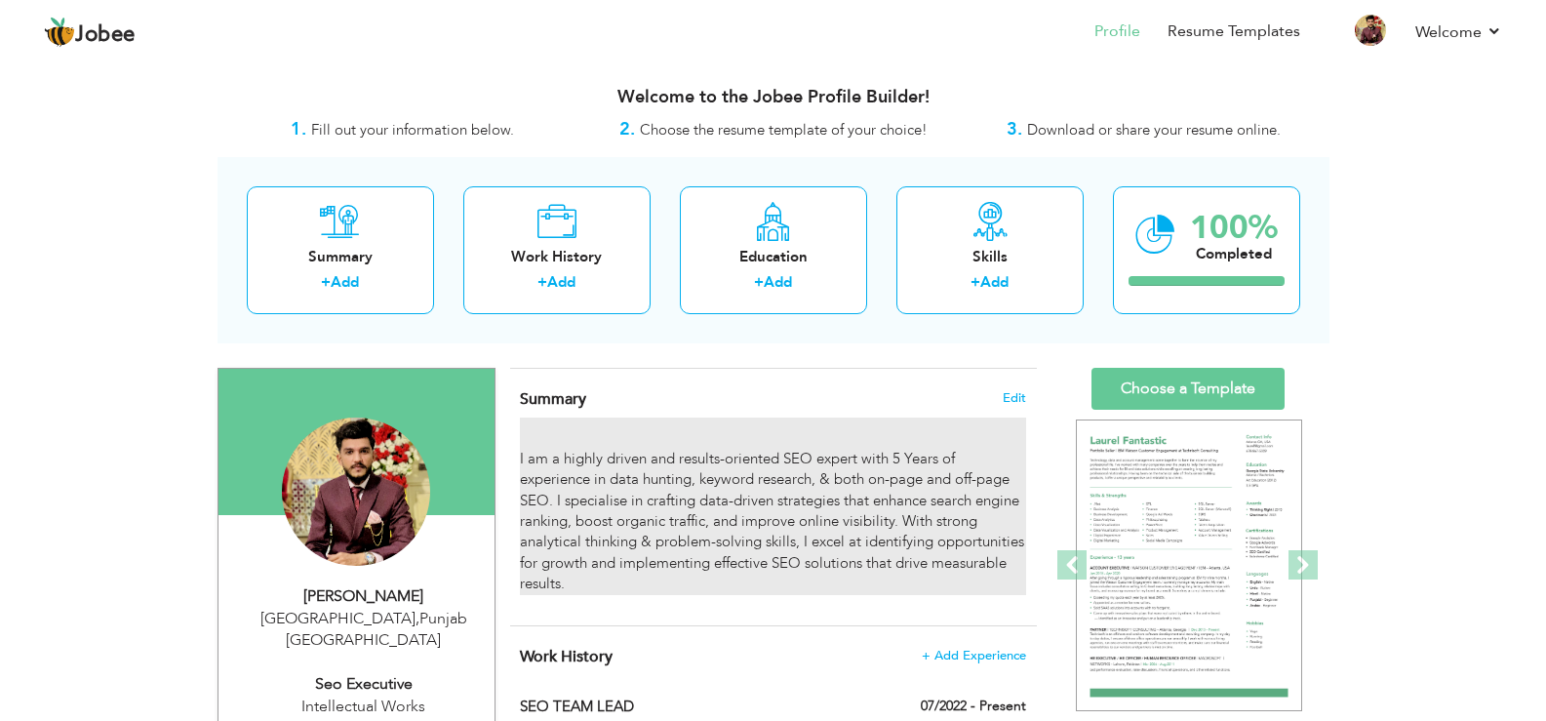
drag, startPoint x: 596, startPoint y: 461, endPoint x: 374, endPoint y: 402, distance: 230.3
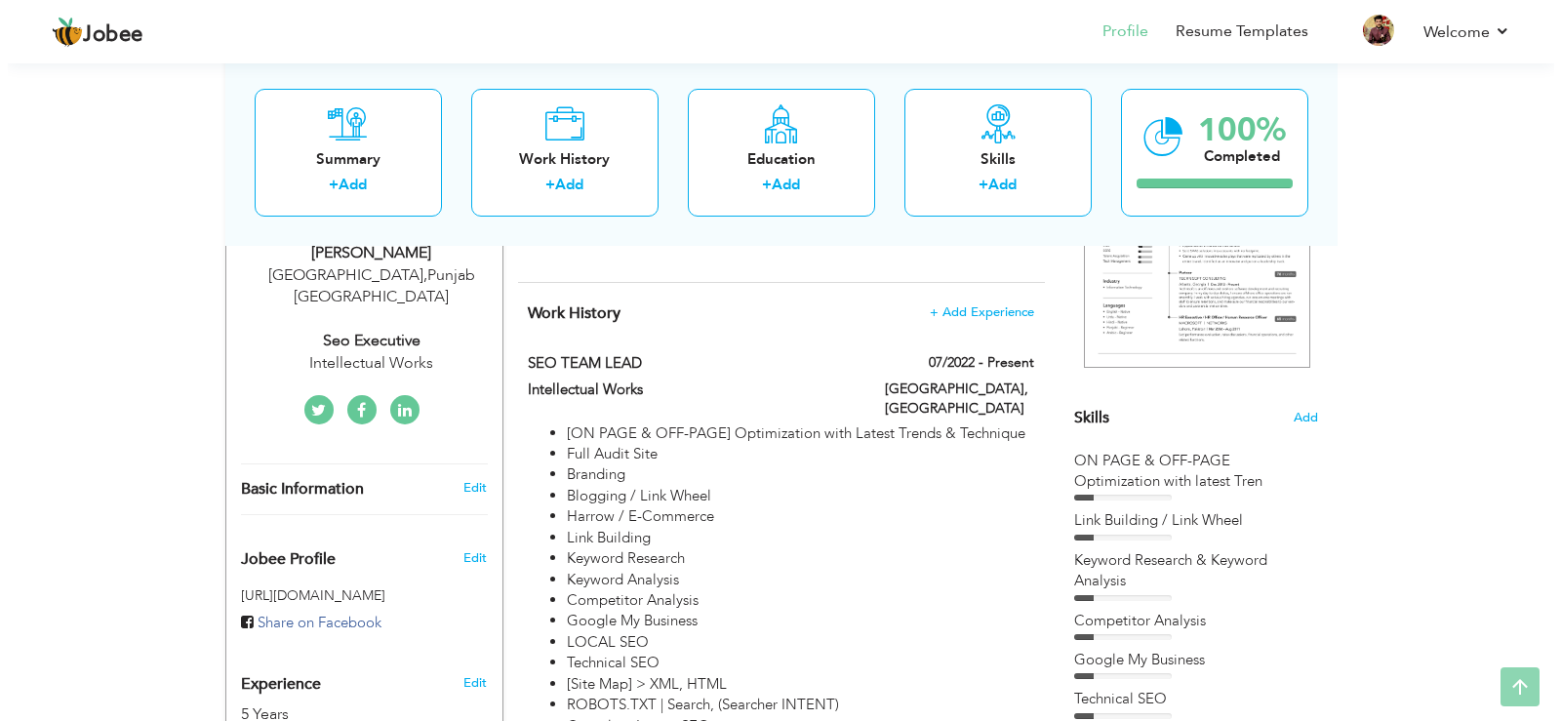
scroll to position [390, 0]
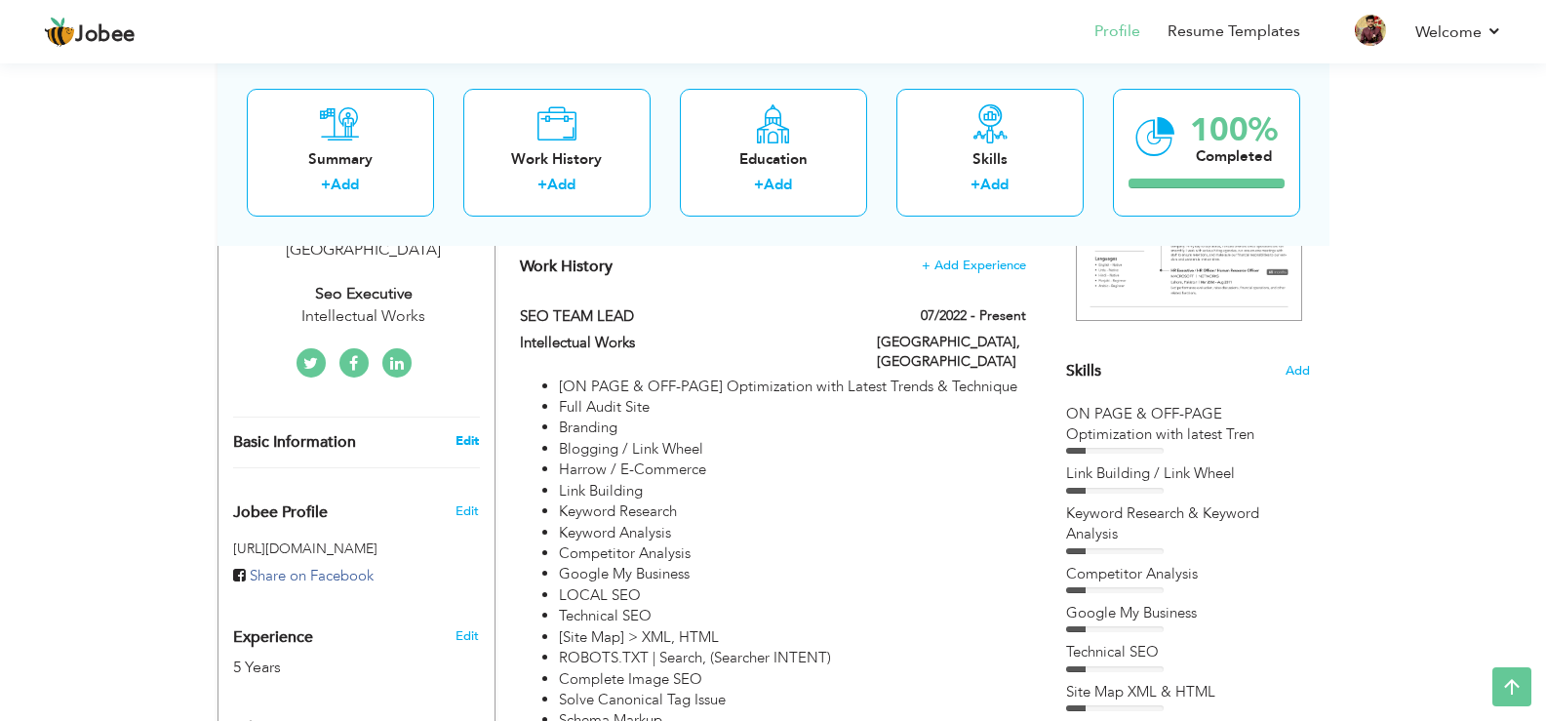
click at [467, 432] on link "Edit" at bounding box center [467, 441] width 23 height 18
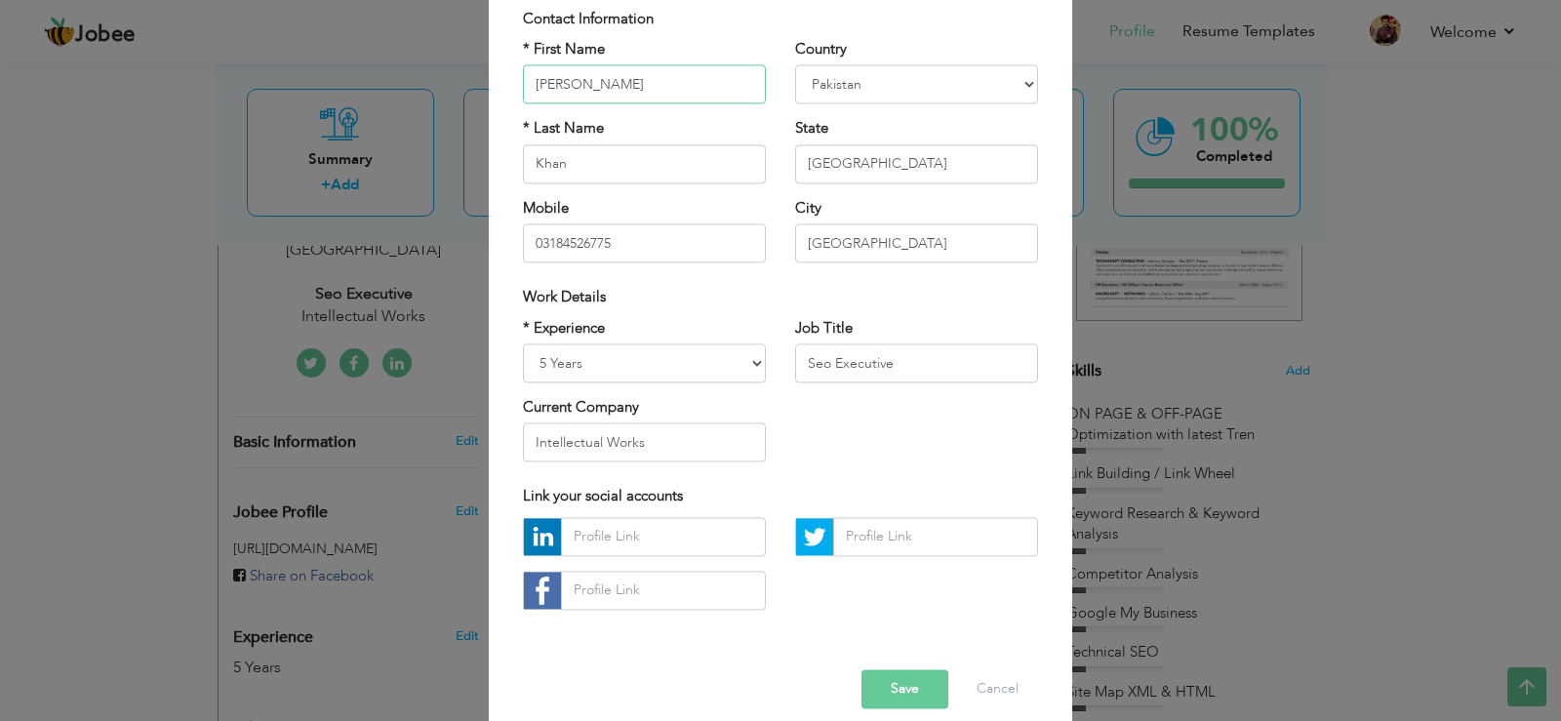
scroll to position [169, 0]
